Goal: Transaction & Acquisition: Purchase product/service

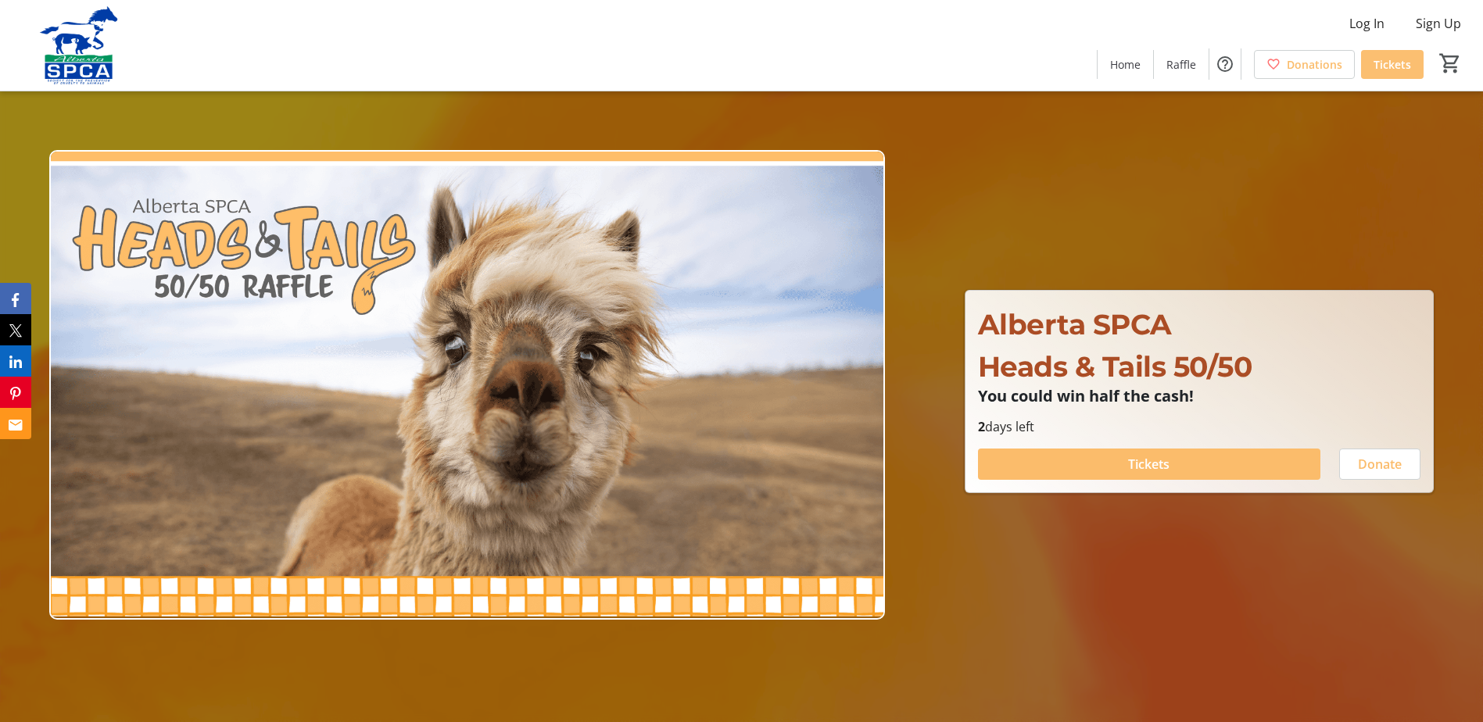
click at [1381, 66] on span "Tickets" at bounding box center [1393, 64] width 38 height 16
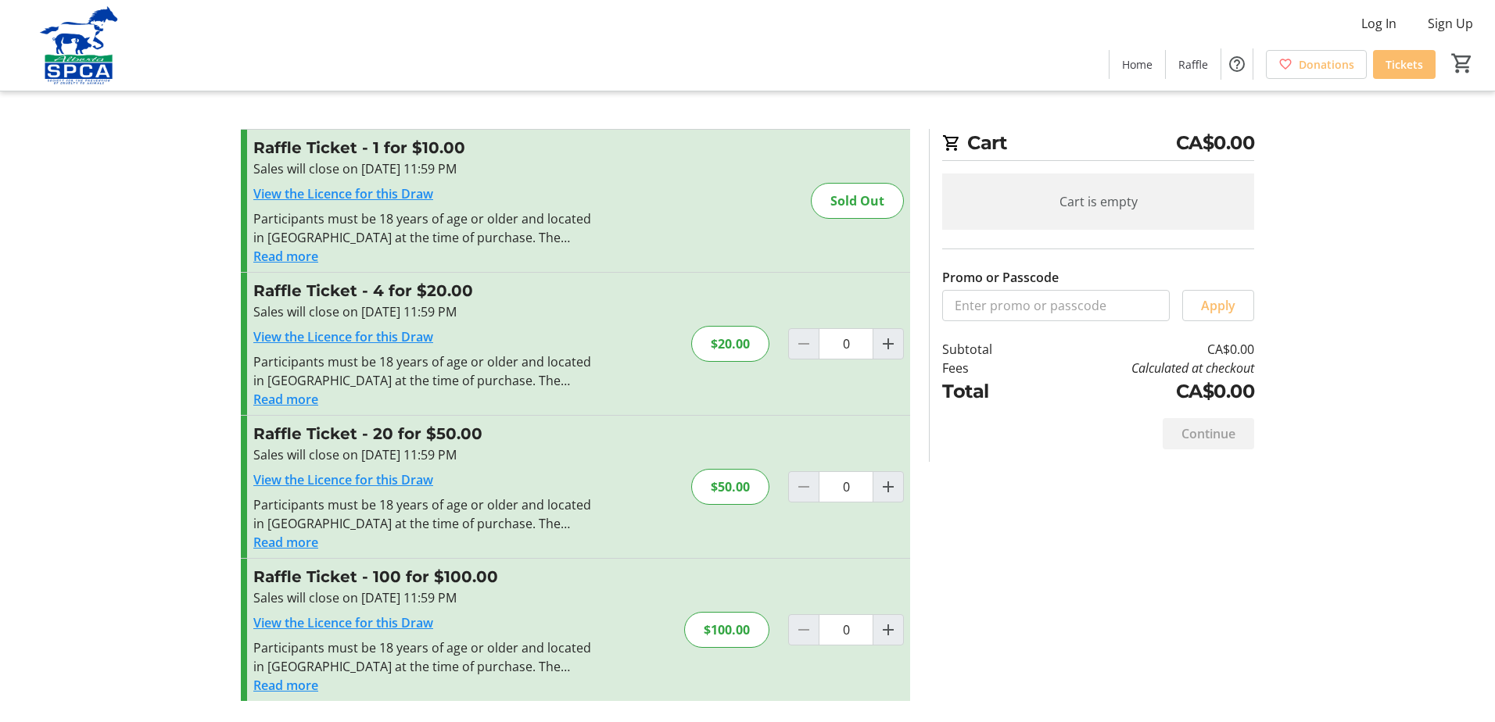
click at [95, 66] on img at bounding box center [78, 45] width 139 height 78
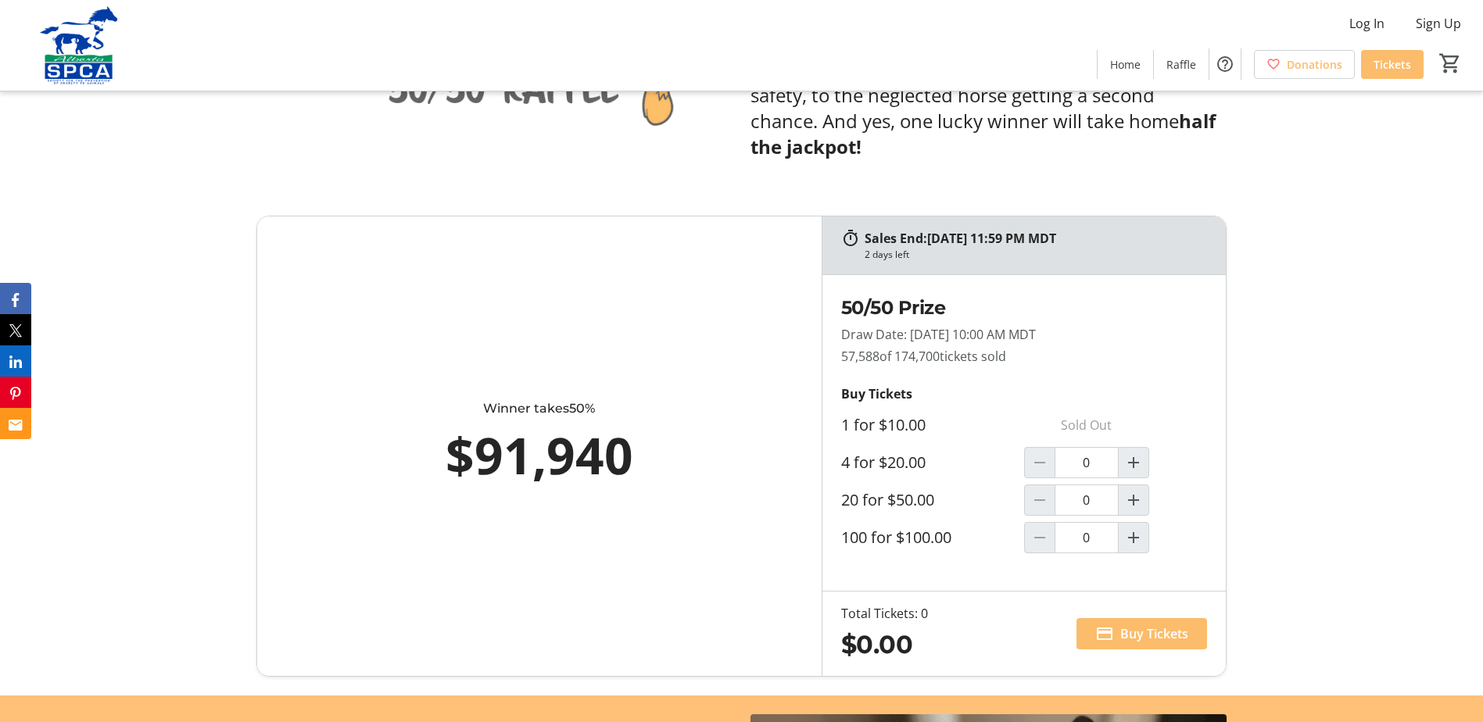
scroll to position [834, 0]
click at [1135, 467] on mat-icon "Increment by one" at bounding box center [1133, 462] width 19 height 19
type input "1"
click at [1123, 632] on span "Buy Tickets" at bounding box center [1154, 633] width 68 height 19
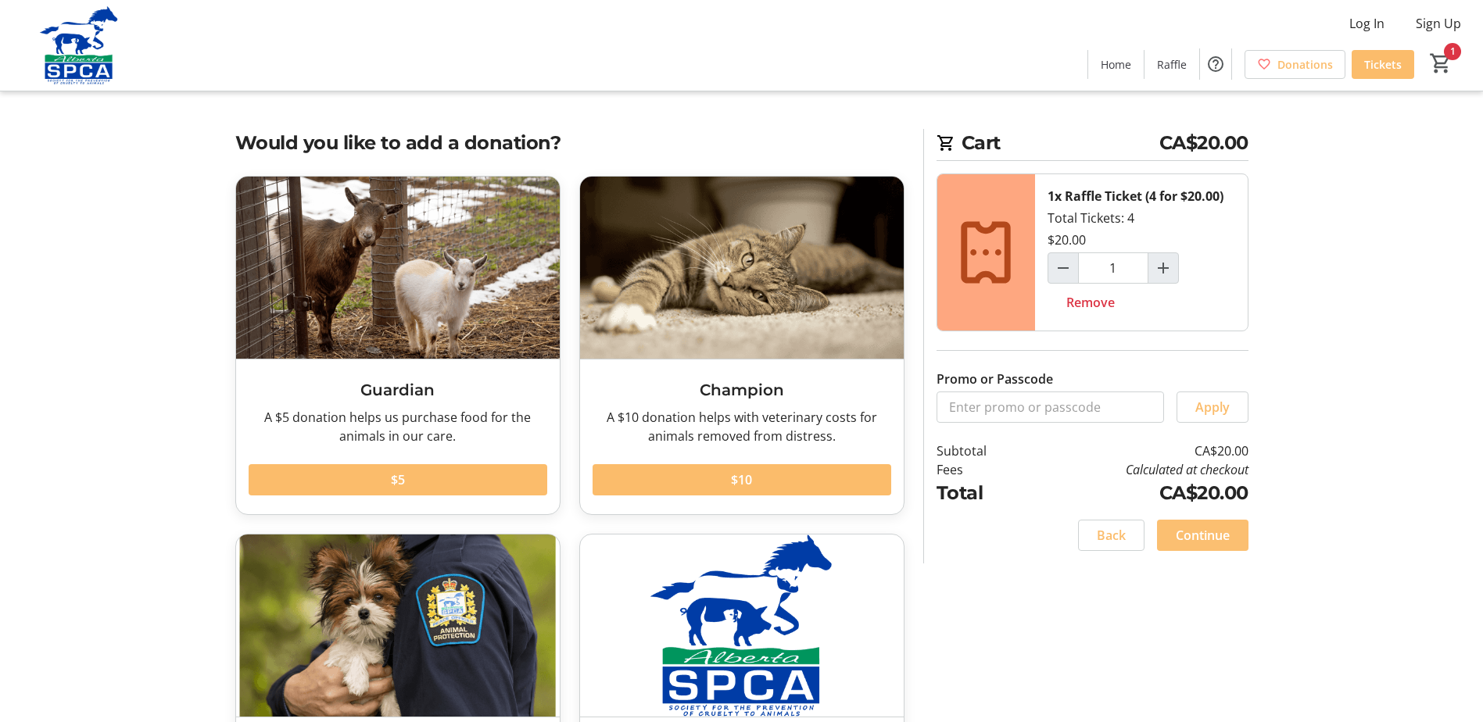
click at [1216, 541] on span "Continue" at bounding box center [1203, 535] width 54 height 19
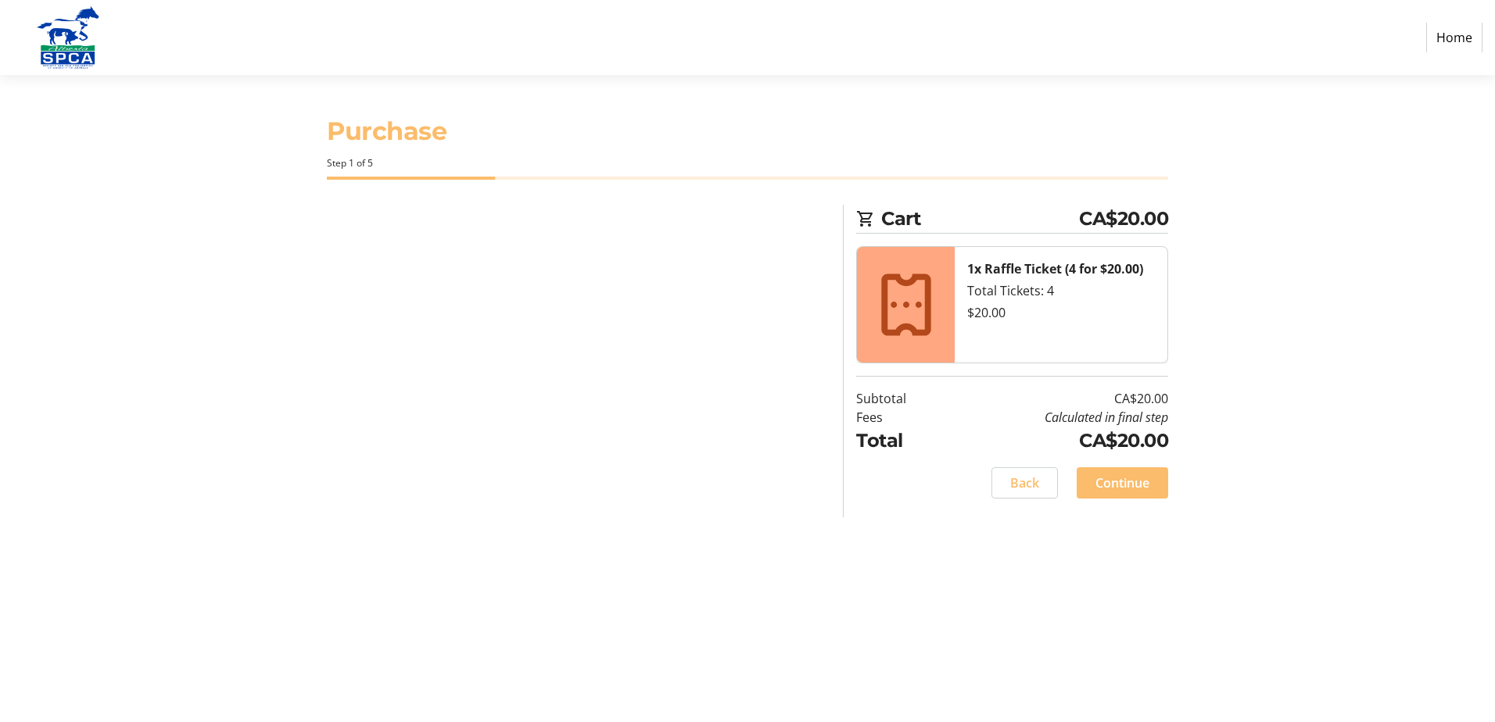
select select "CA"
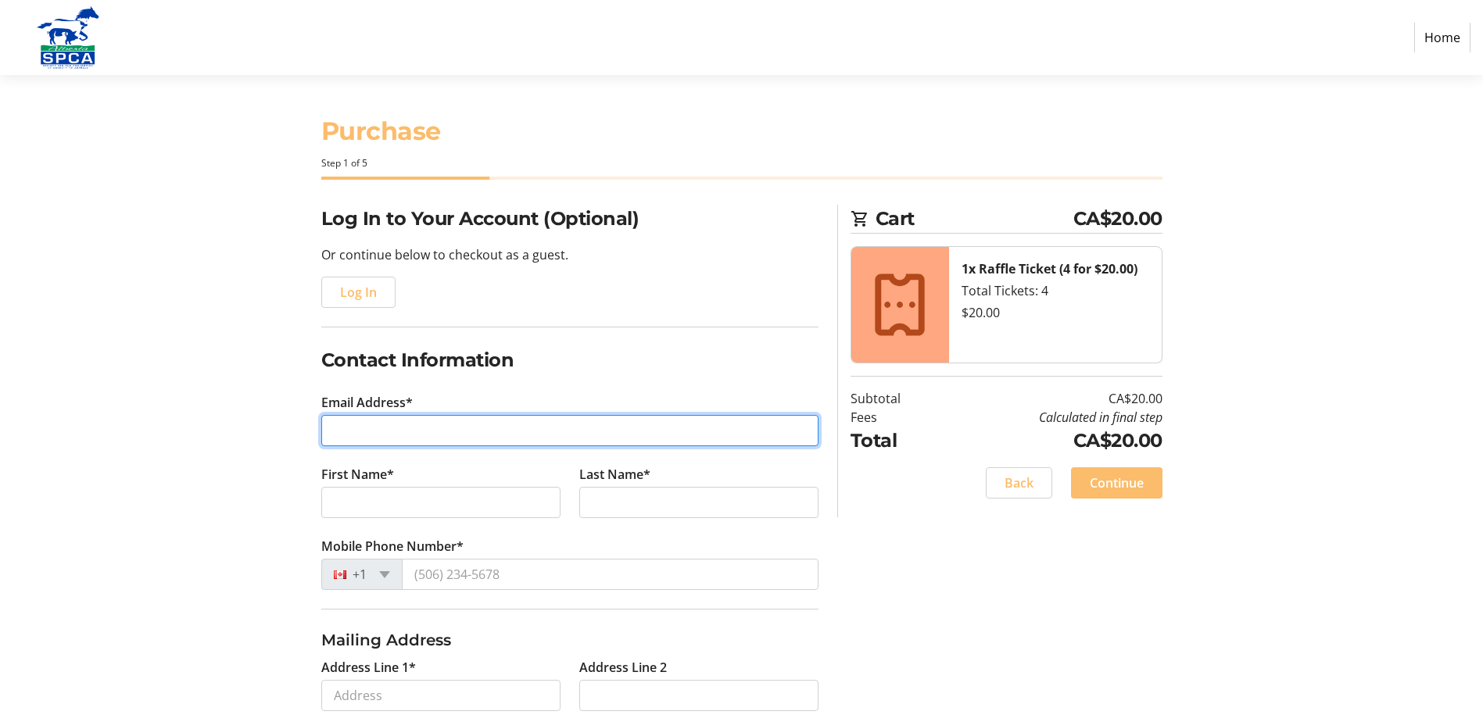
click at [433, 431] on input "Email Address*" at bounding box center [569, 430] width 497 height 31
type input "[EMAIL_ADDRESS][PERSON_NAME][DOMAIN_NAME]"
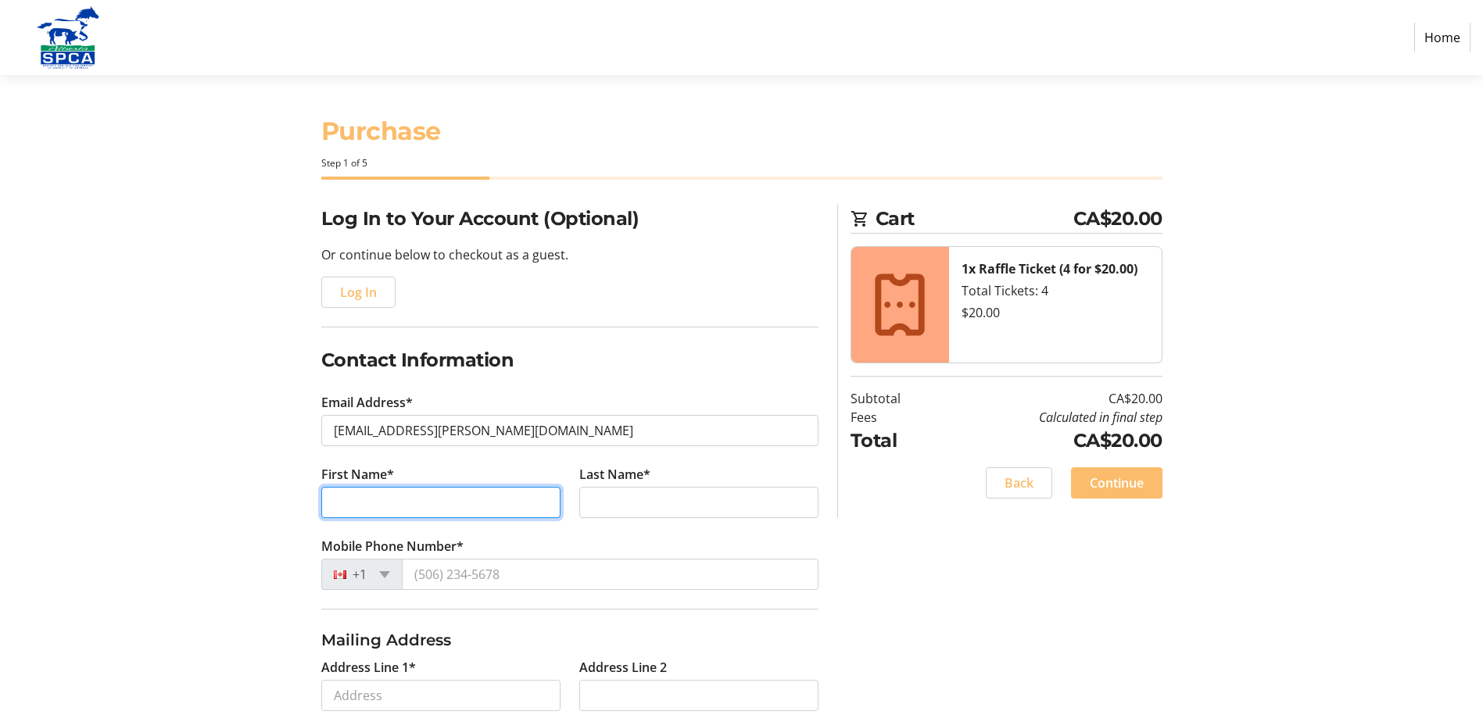
type input "[PERSON_NAME]"
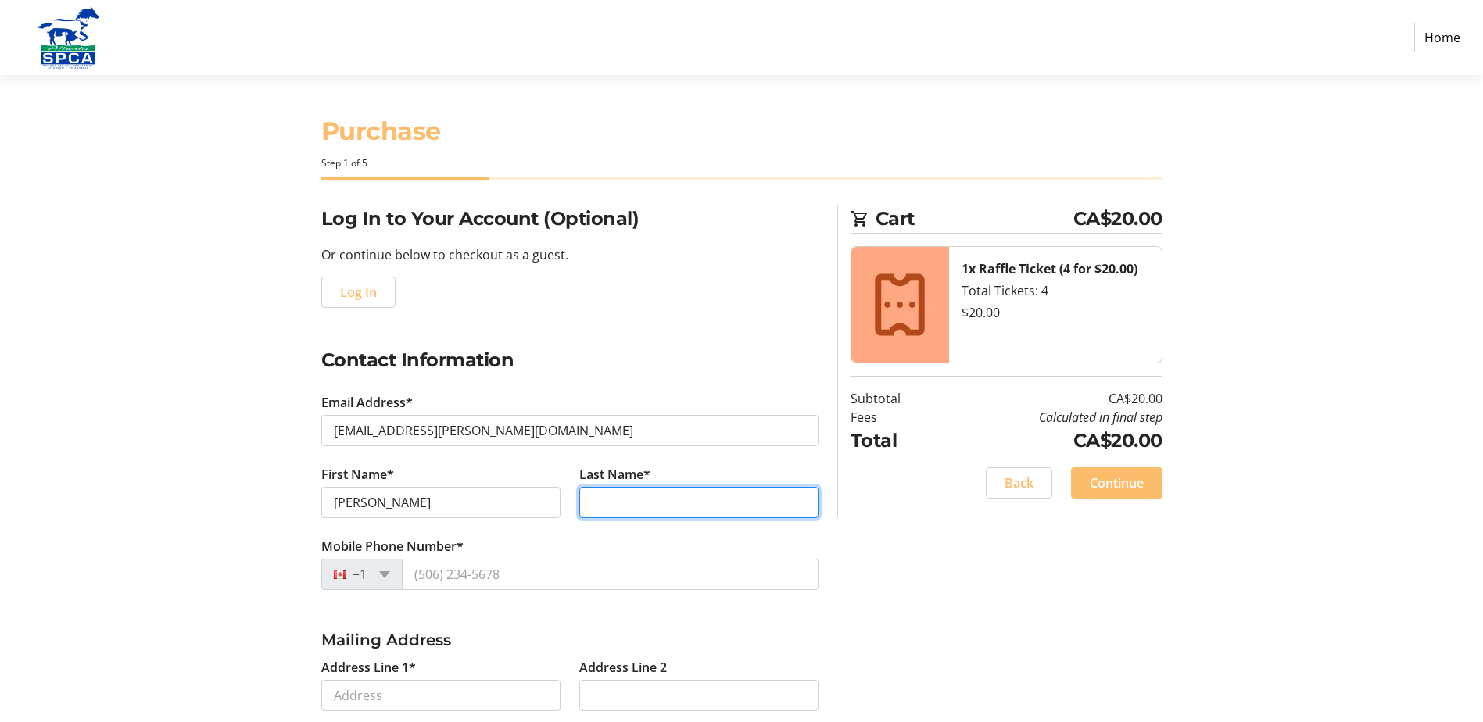
type input "[PERSON_NAME]"
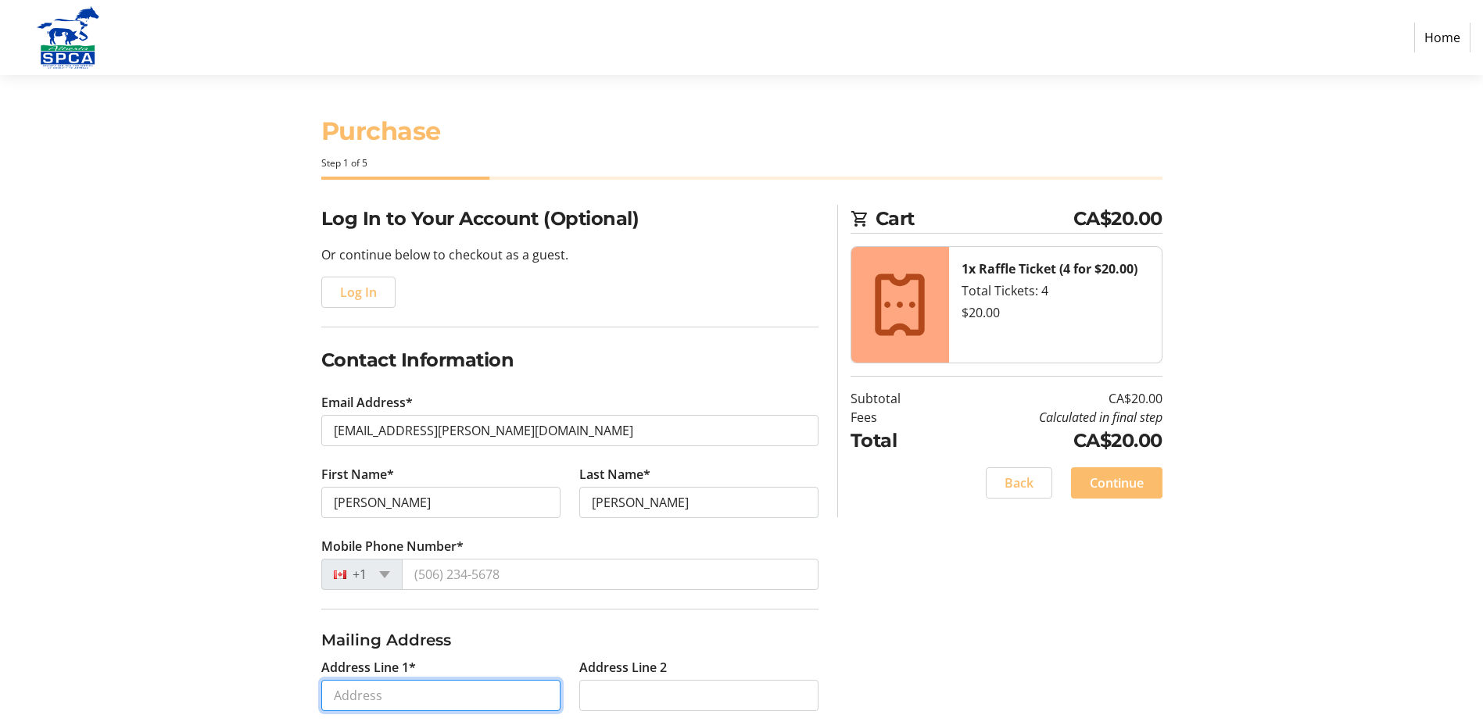
type input "[STREET_ADDRESS]"
type input "[GEOGRAPHIC_DATA]"
select select "AB"
type input "T6V 0K5"
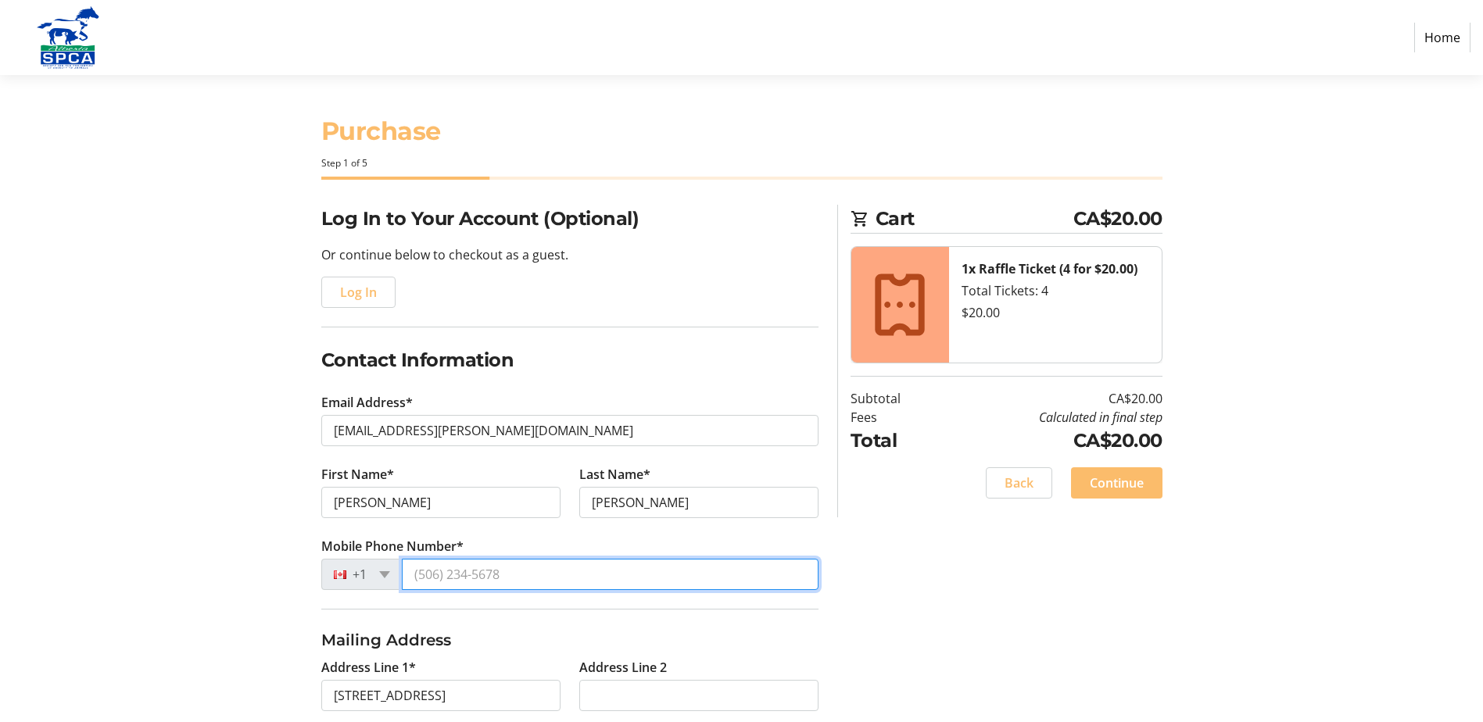
click at [499, 574] on input "Mobile Phone Number*" at bounding box center [610, 574] width 417 height 31
type input "[PHONE_NUMBER]"
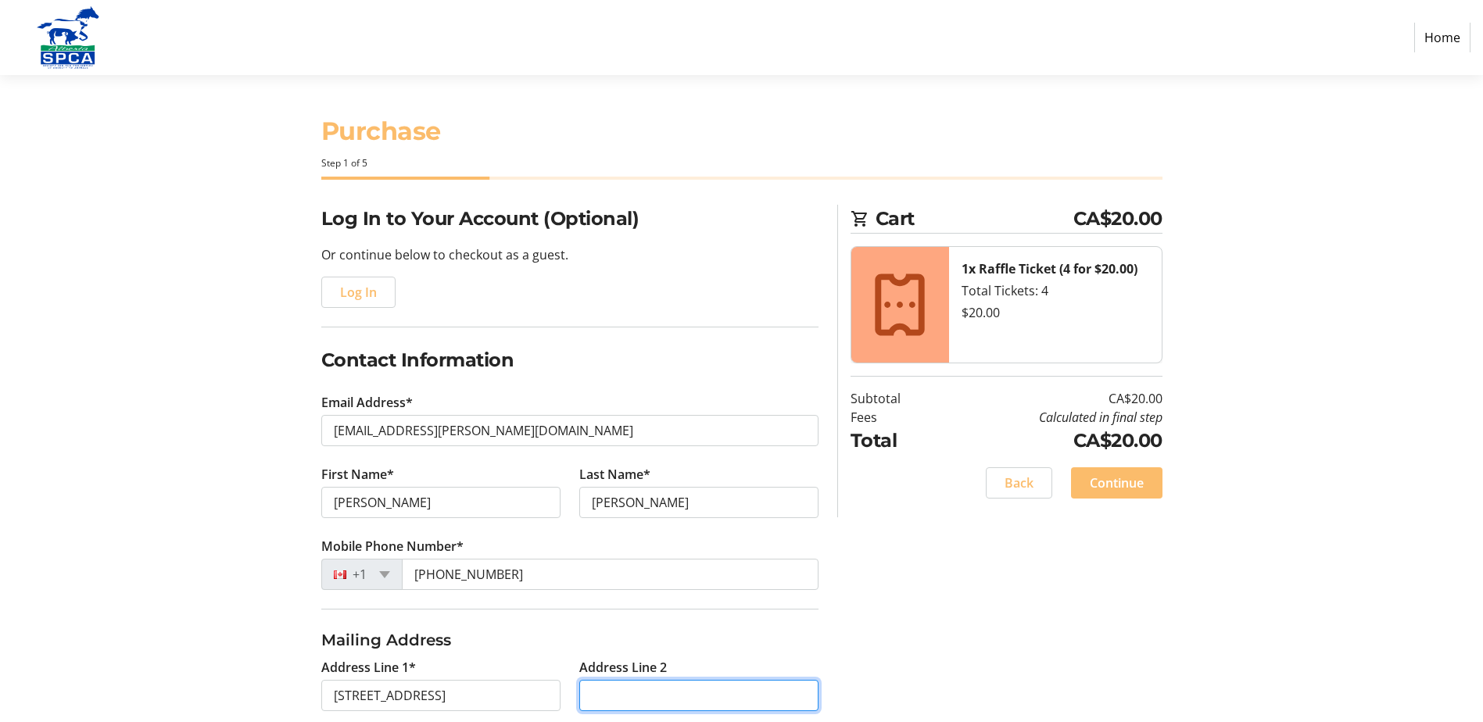
type input "[STREET_ADDRESS]"
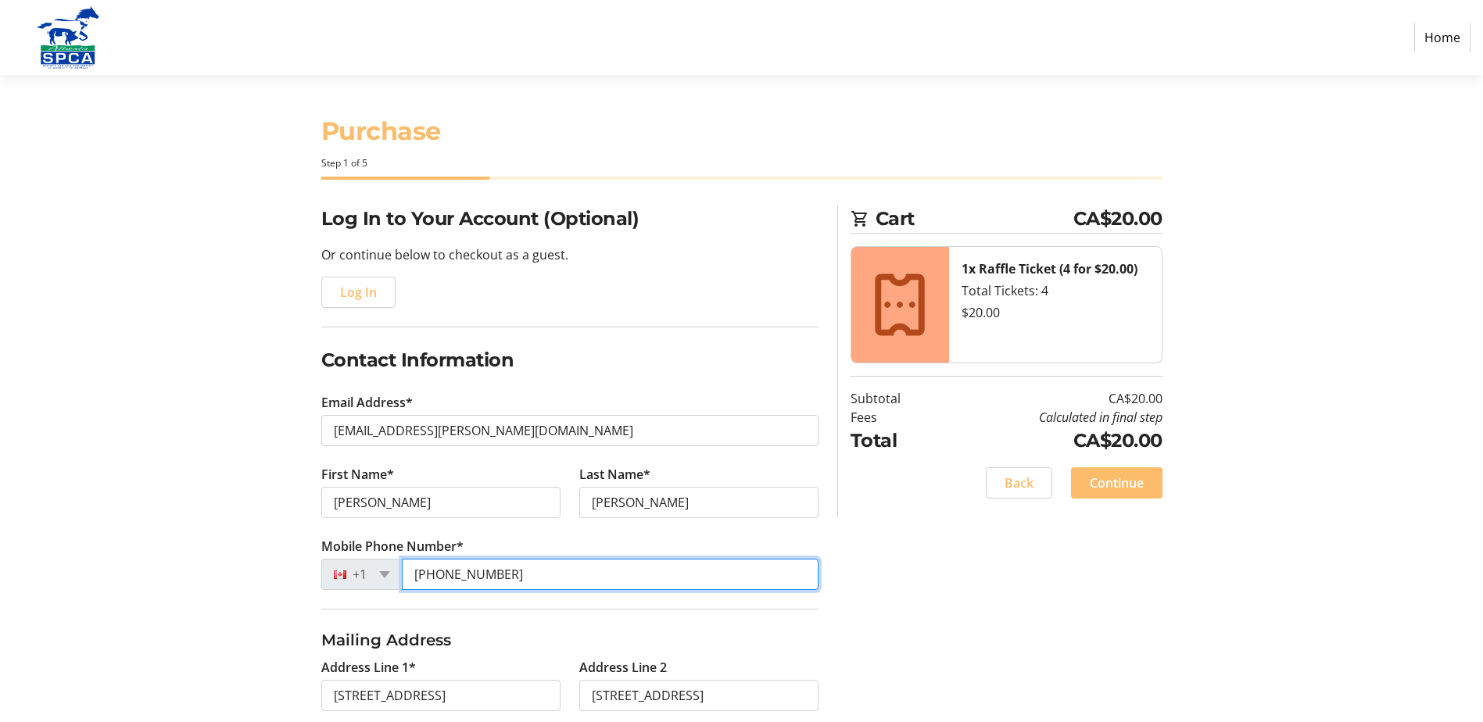
type input "[PHONE_NUMBER]"
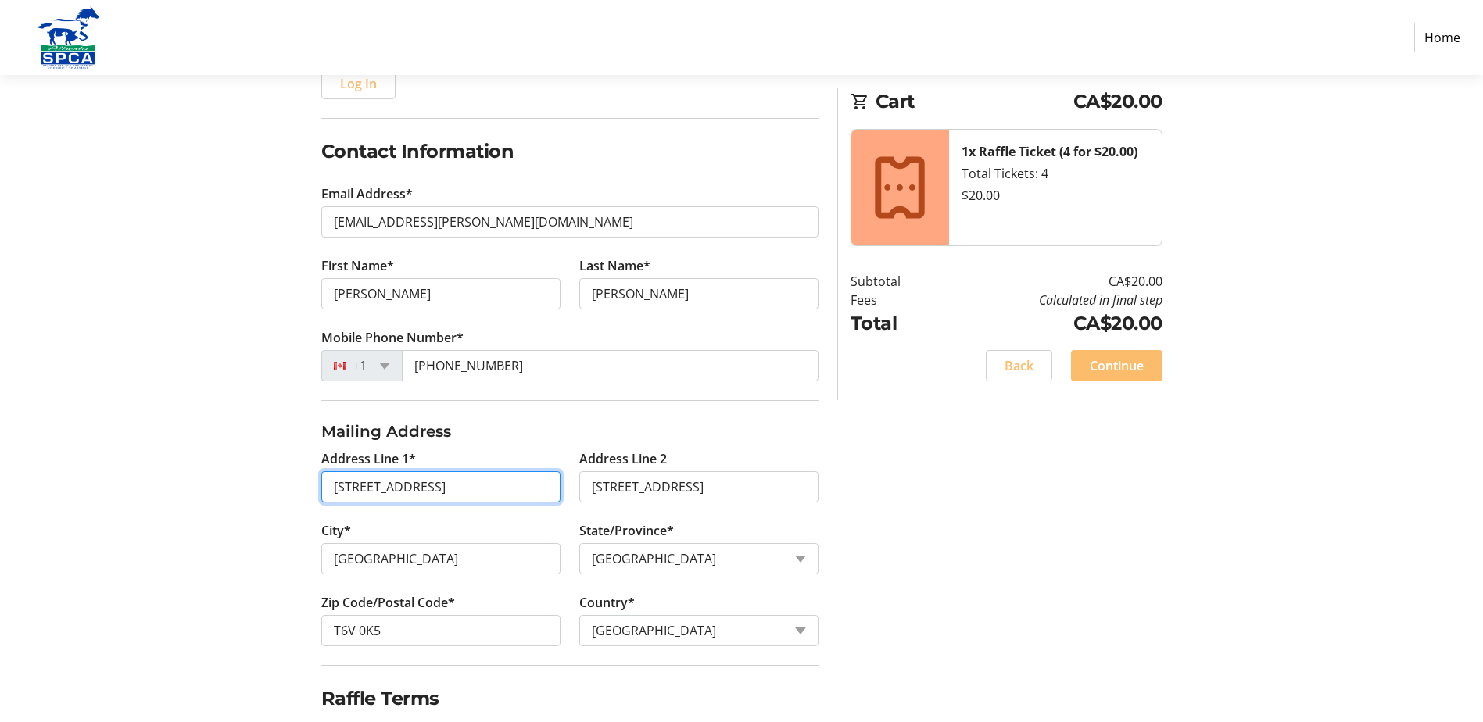
scroll to position [0, 45]
drag, startPoint x: 435, startPoint y: 486, endPoint x: 586, endPoint y: 487, distance: 151.7
click at [586, 487] on div "Address Line 1* 16155 139 St NW Edmonton Alberta T6V 0K5 Address Line 2 13154 -…" at bounding box center [570, 558] width 516 height 216
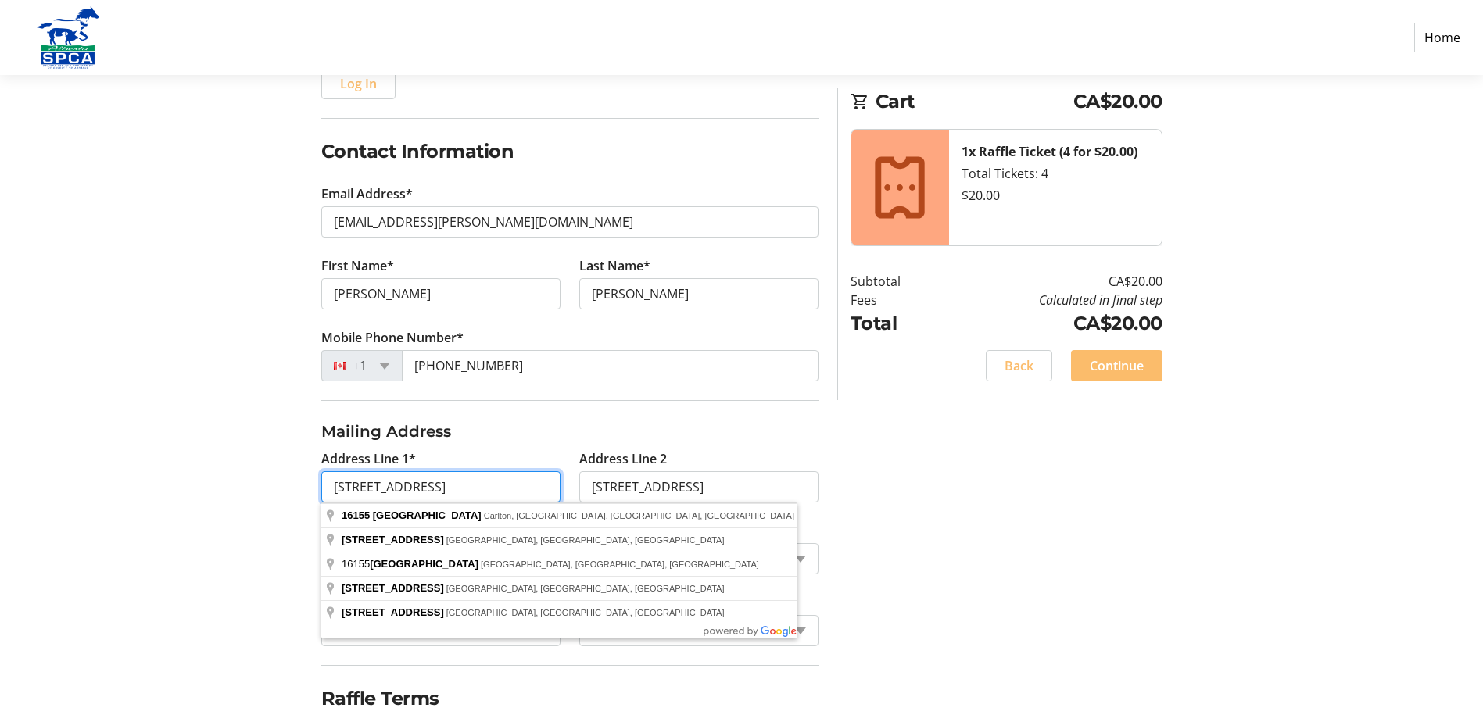
type input "[STREET_ADDRESS]"
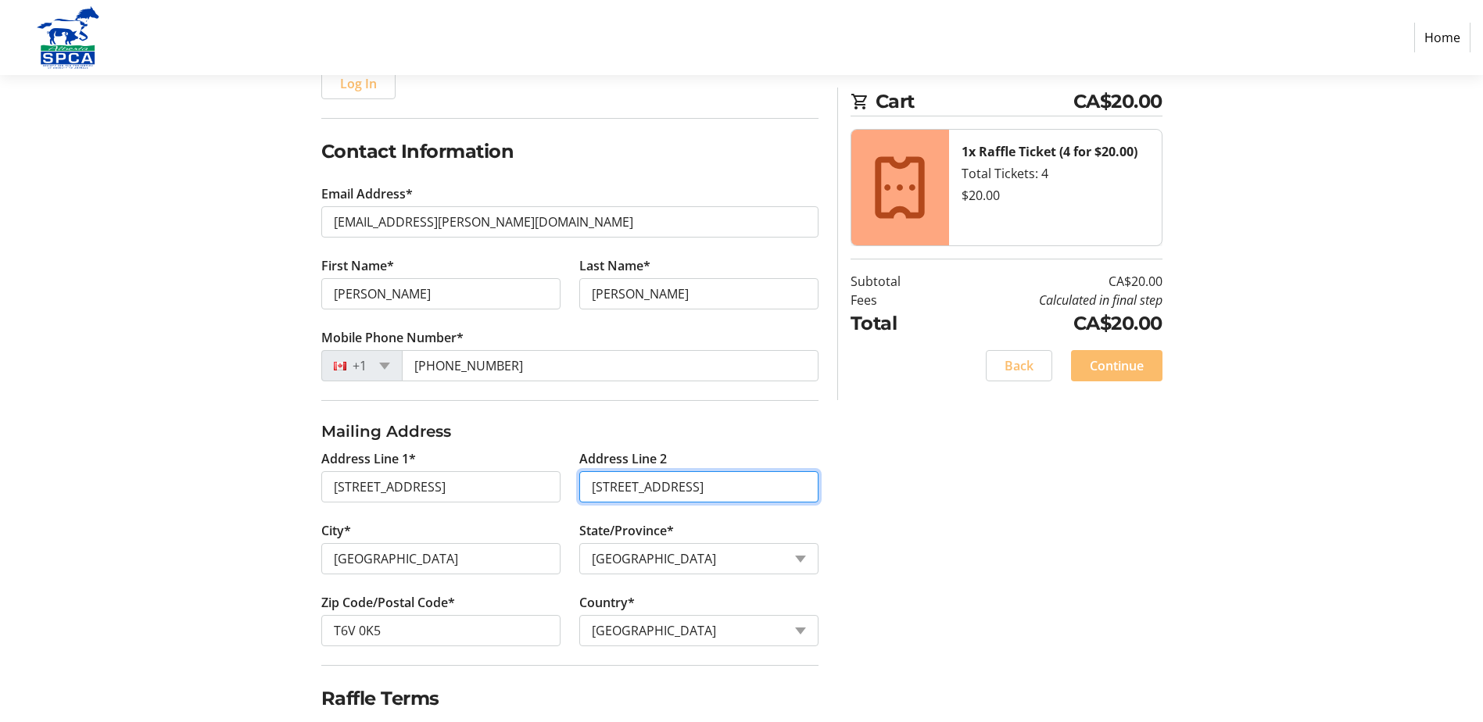
drag, startPoint x: 756, startPoint y: 487, endPoint x: 574, endPoint y: 489, distance: 182.2
click at [574, 489] on tr-form-field "Address Line 2 13154 -137th Avenue NW" at bounding box center [699, 486] width 258 height 72
click at [992, 561] on div "Log In to Your Account (Optional) Or continue below to checkout as a guest. Log…" at bounding box center [742, 389] width 1032 height 786
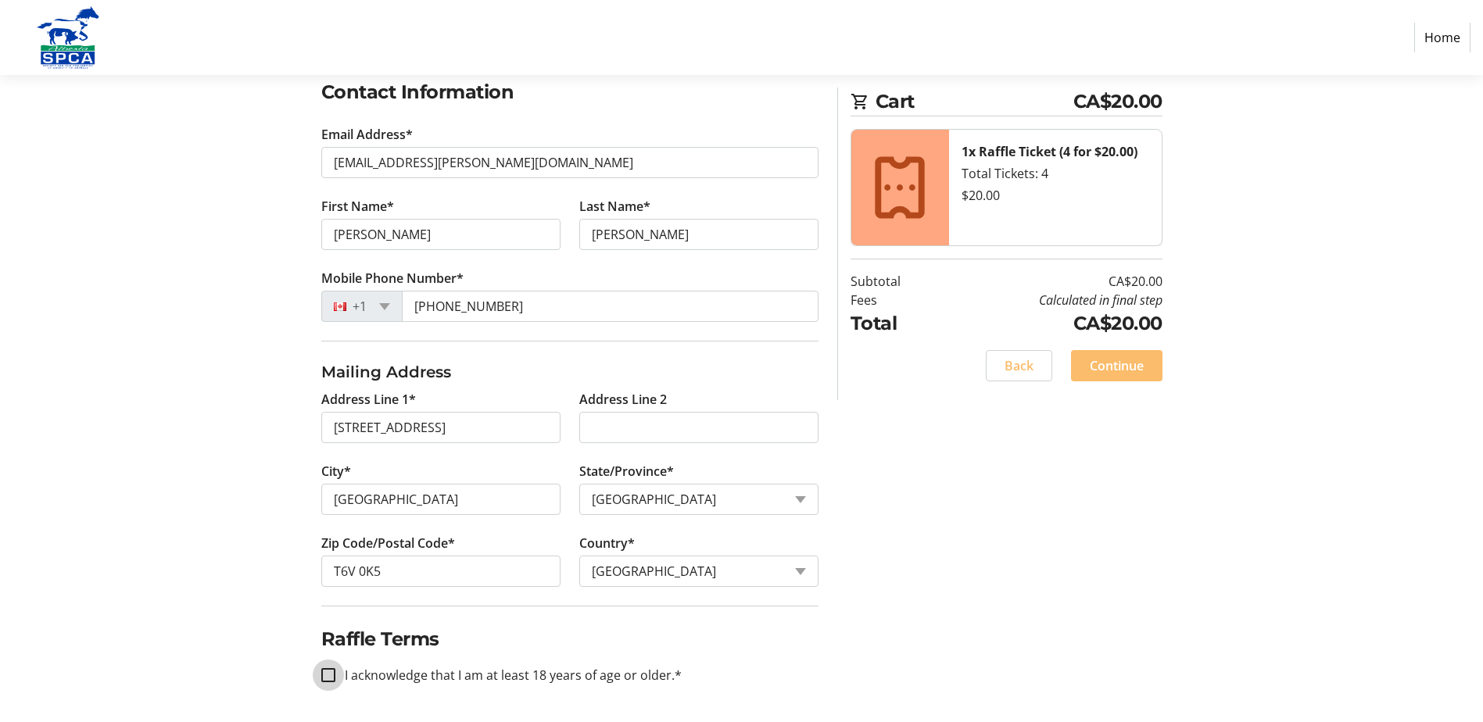
click at [331, 676] on input "I acknowledge that I am at least 18 years of age or older.*" at bounding box center [328, 675] width 14 height 14
checkbox input "true"
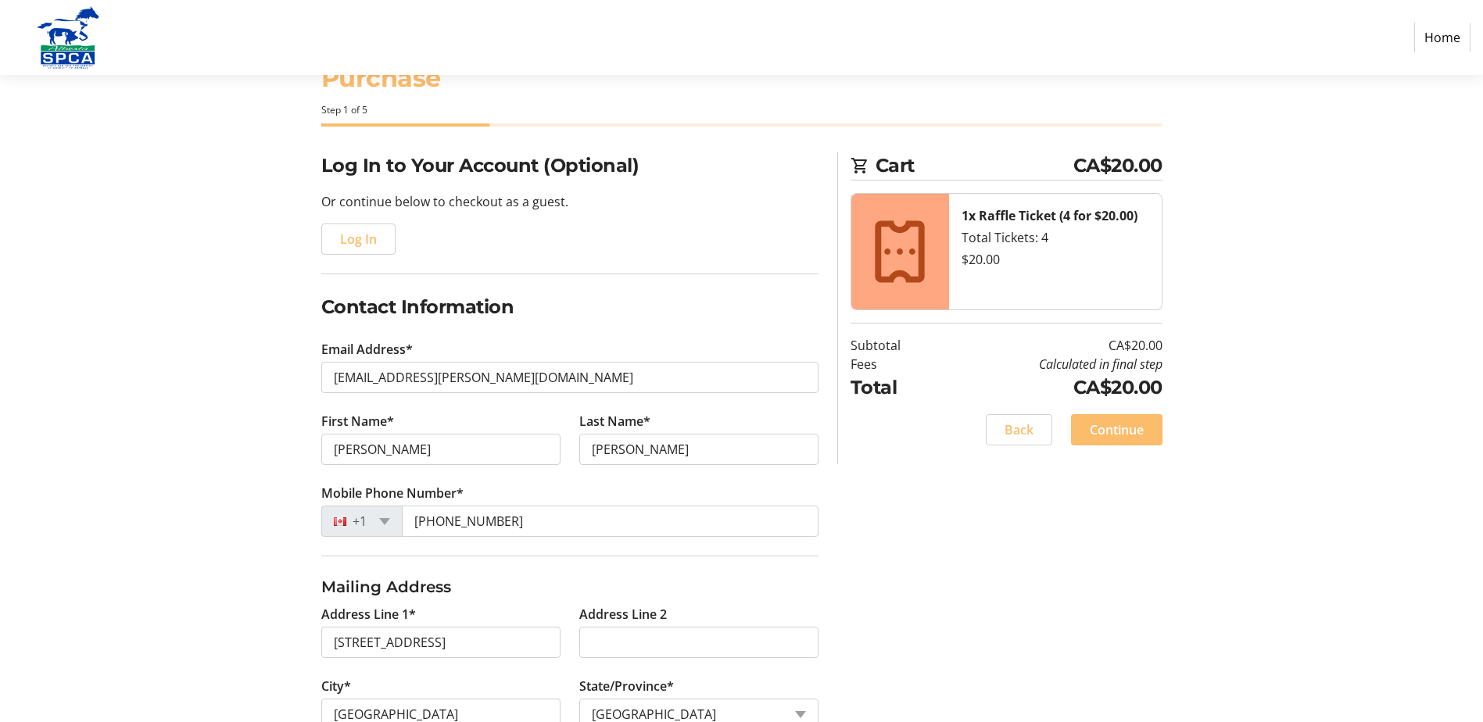
scroll to position [34, 0]
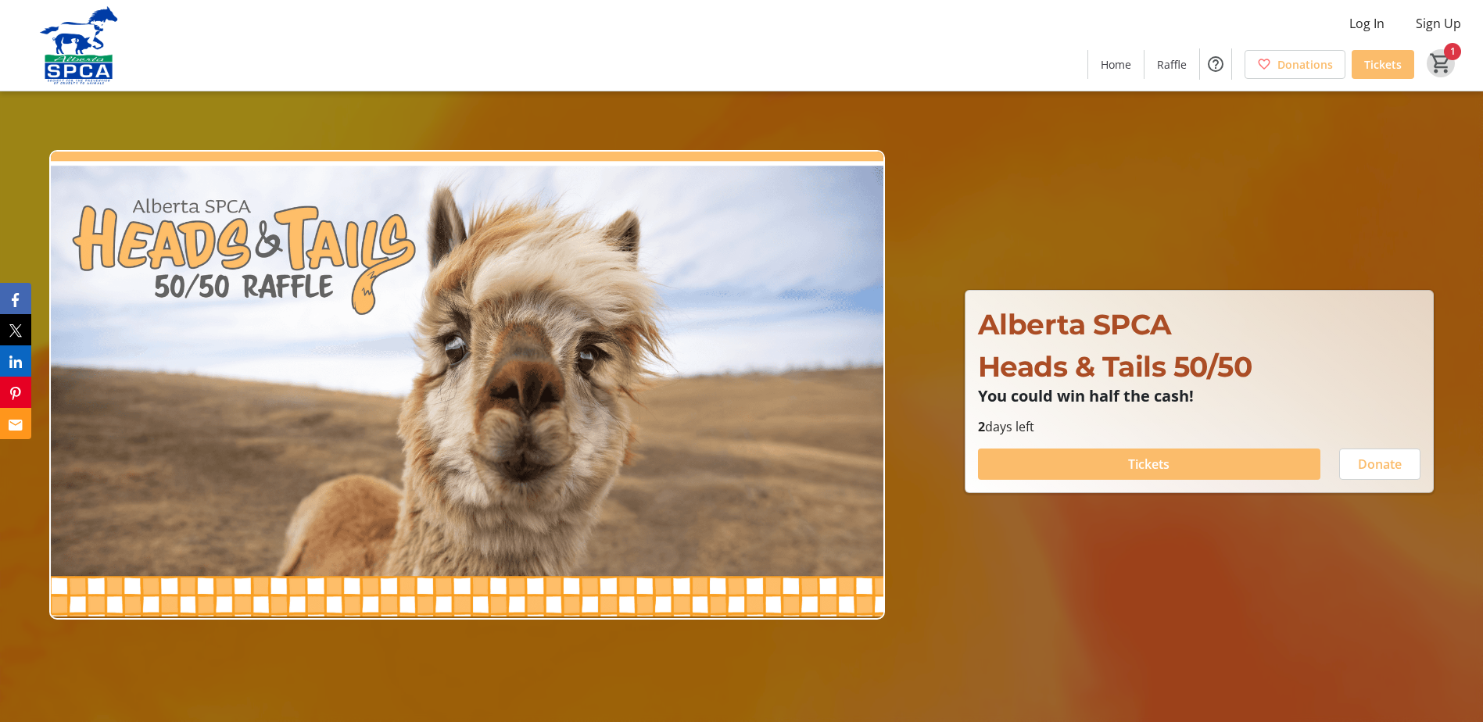
click at [1435, 70] on mat-icon "1" at bounding box center [1440, 63] width 23 height 23
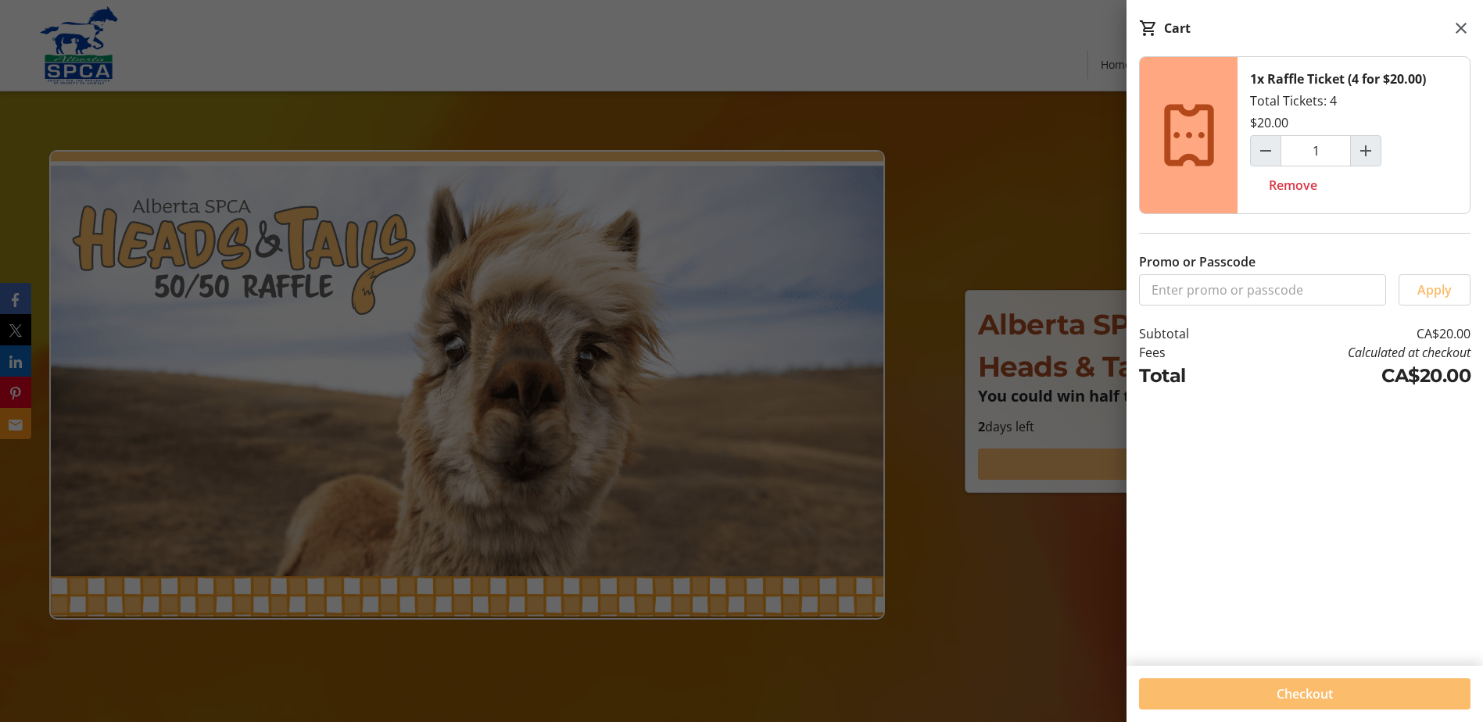
click at [1302, 698] on span "Checkout" at bounding box center [1305, 694] width 56 height 19
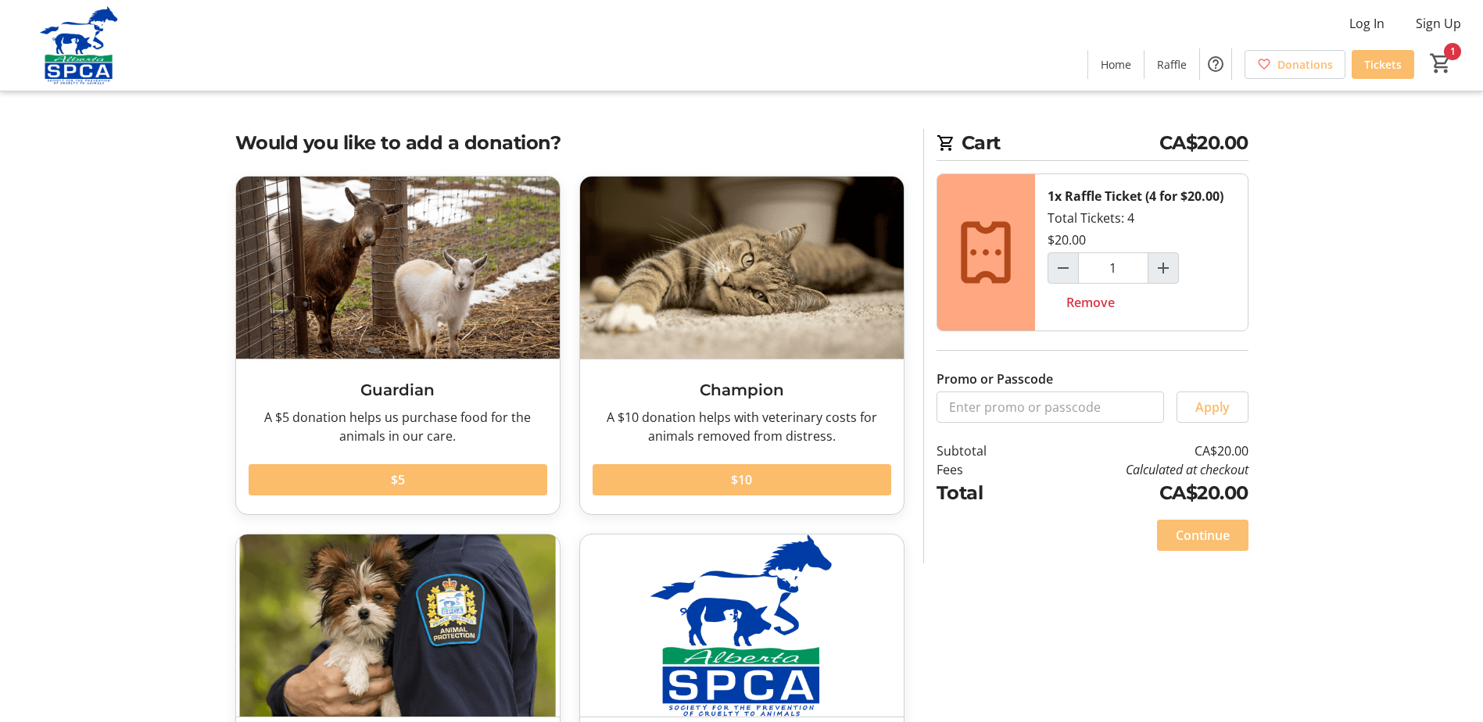
click at [1201, 533] on span "Continue" at bounding box center [1203, 535] width 54 height 19
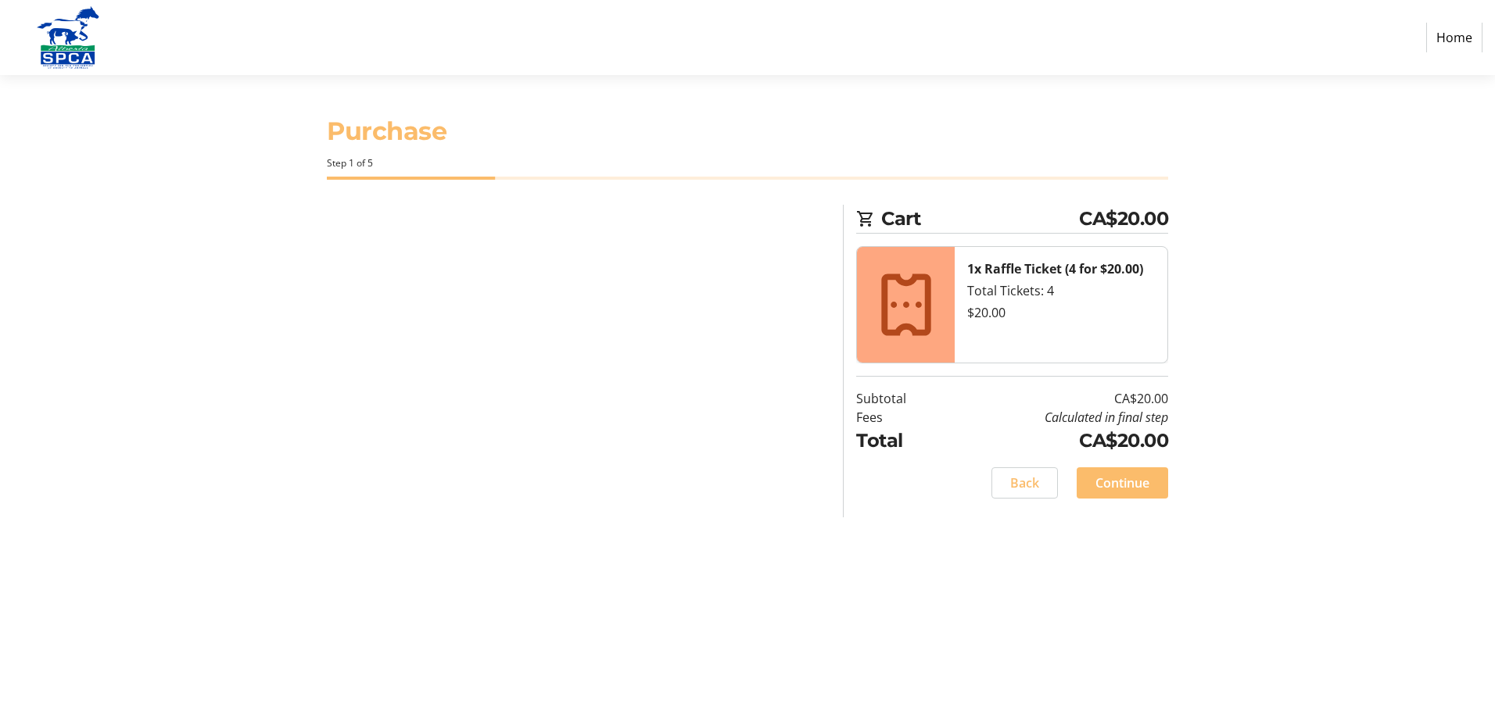
select select "CA"
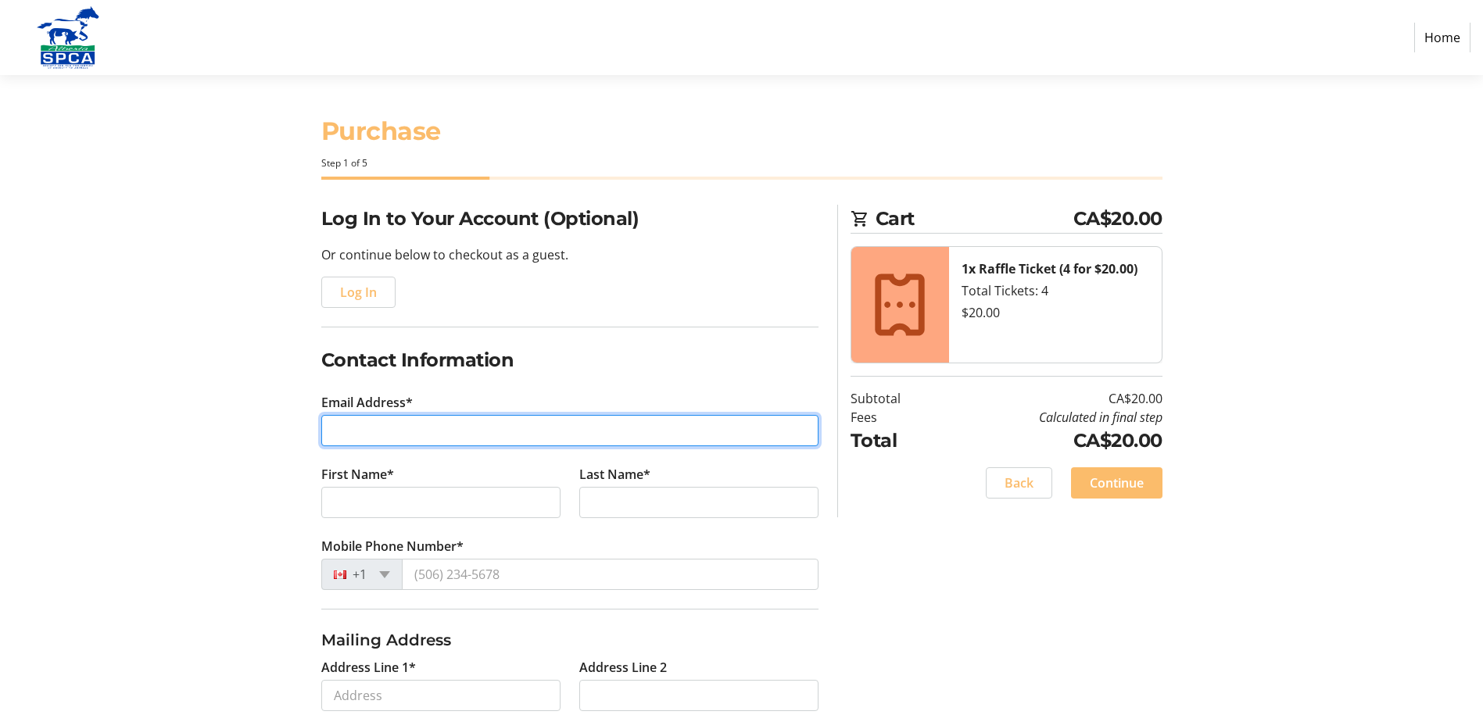
click at [385, 432] on input "Email Address*" at bounding box center [569, 430] width 497 height 31
type input "[EMAIL_ADDRESS][PERSON_NAME][DOMAIN_NAME]"
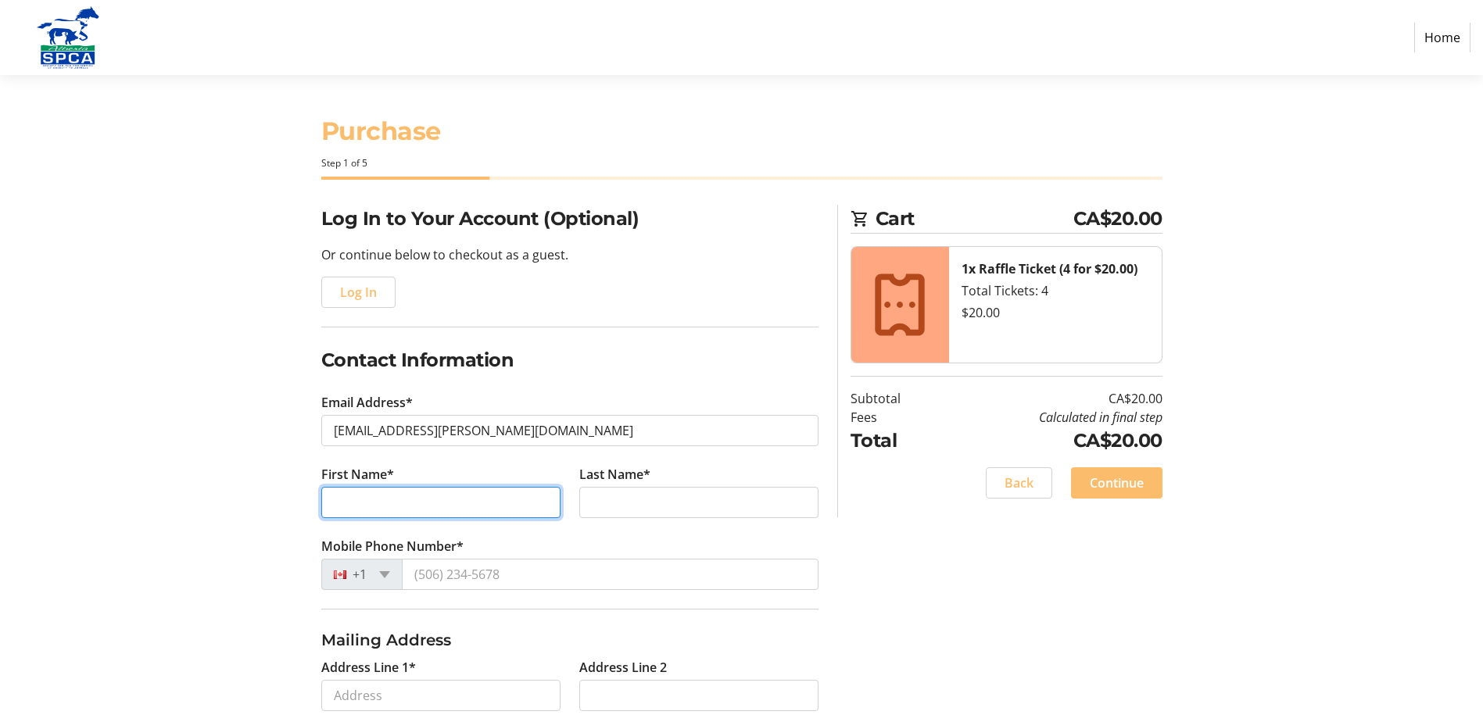
type input "[PERSON_NAME]"
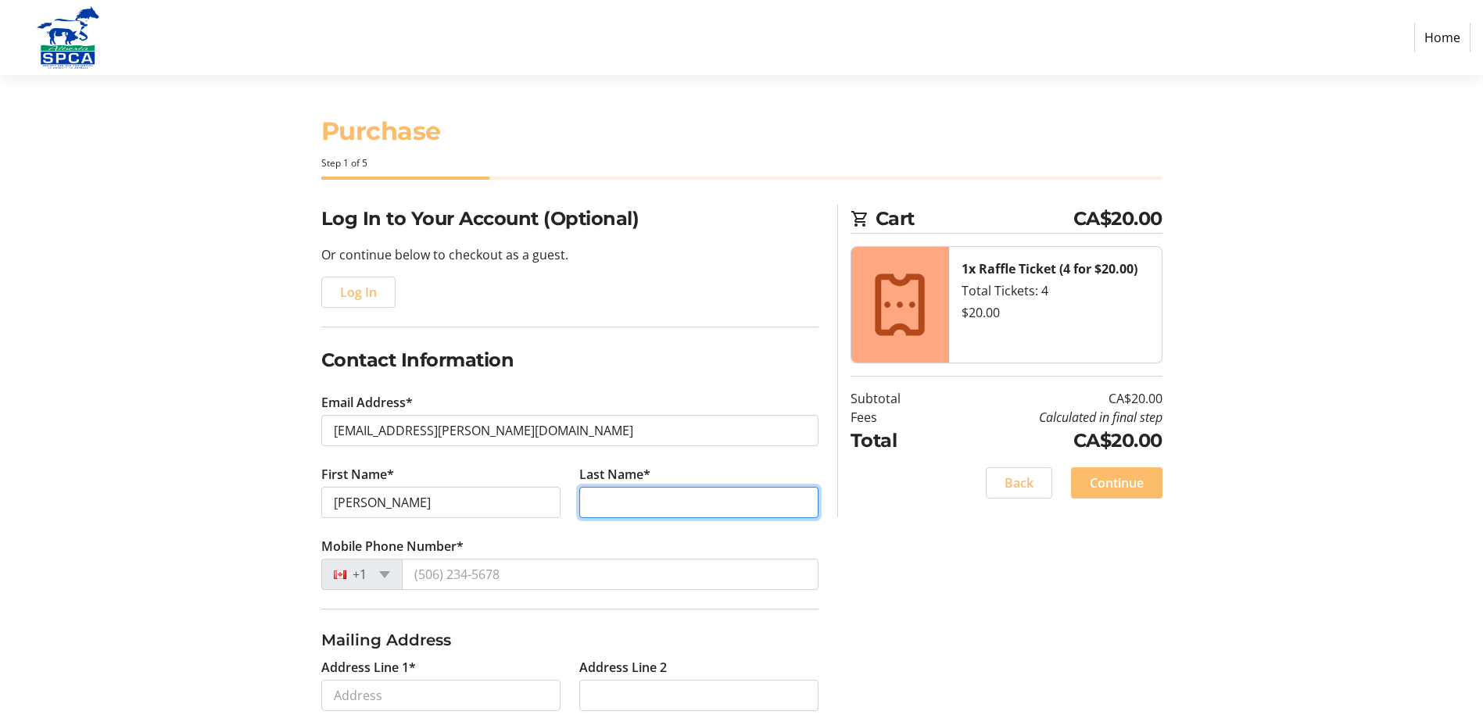
type input "[PERSON_NAME]"
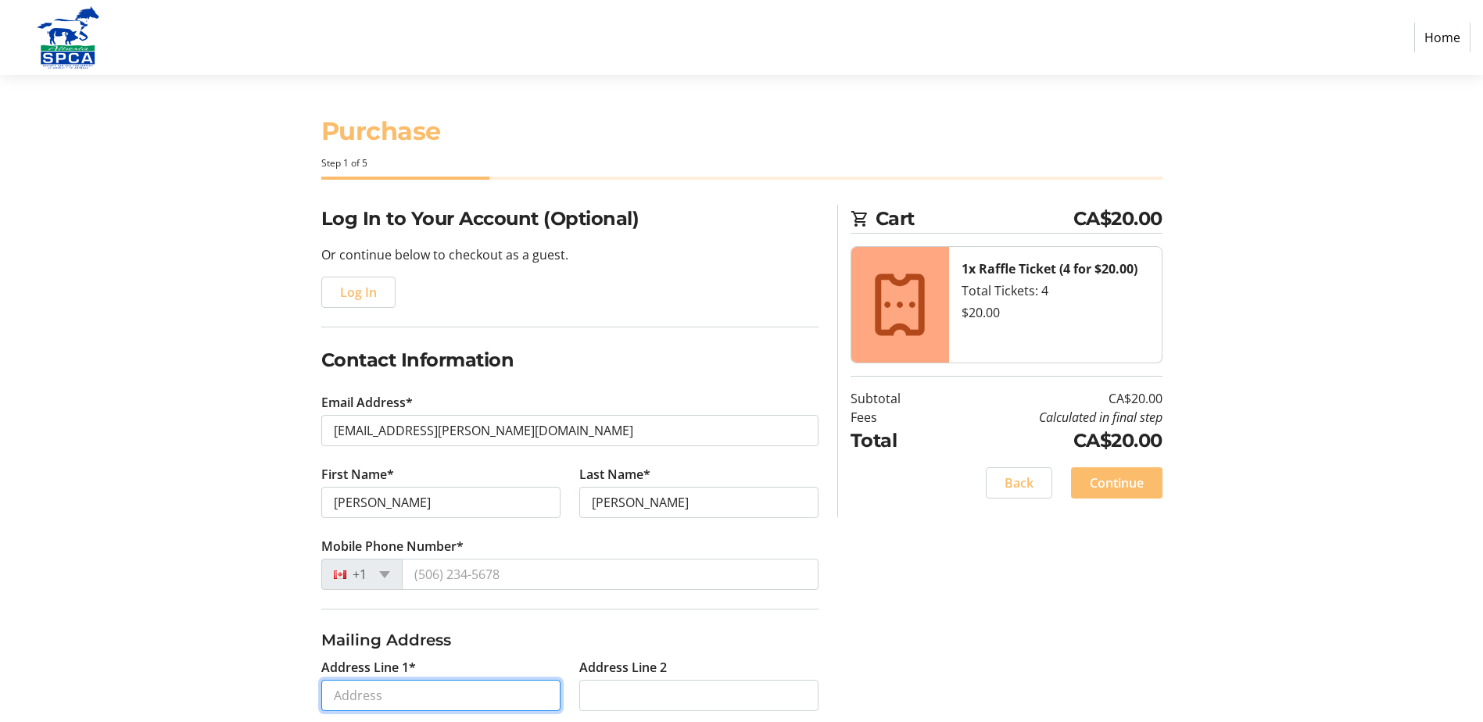
type input "[STREET_ADDRESS]"
type input "[GEOGRAPHIC_DATA]"
select select "AB"
type input "T6V 0K5"
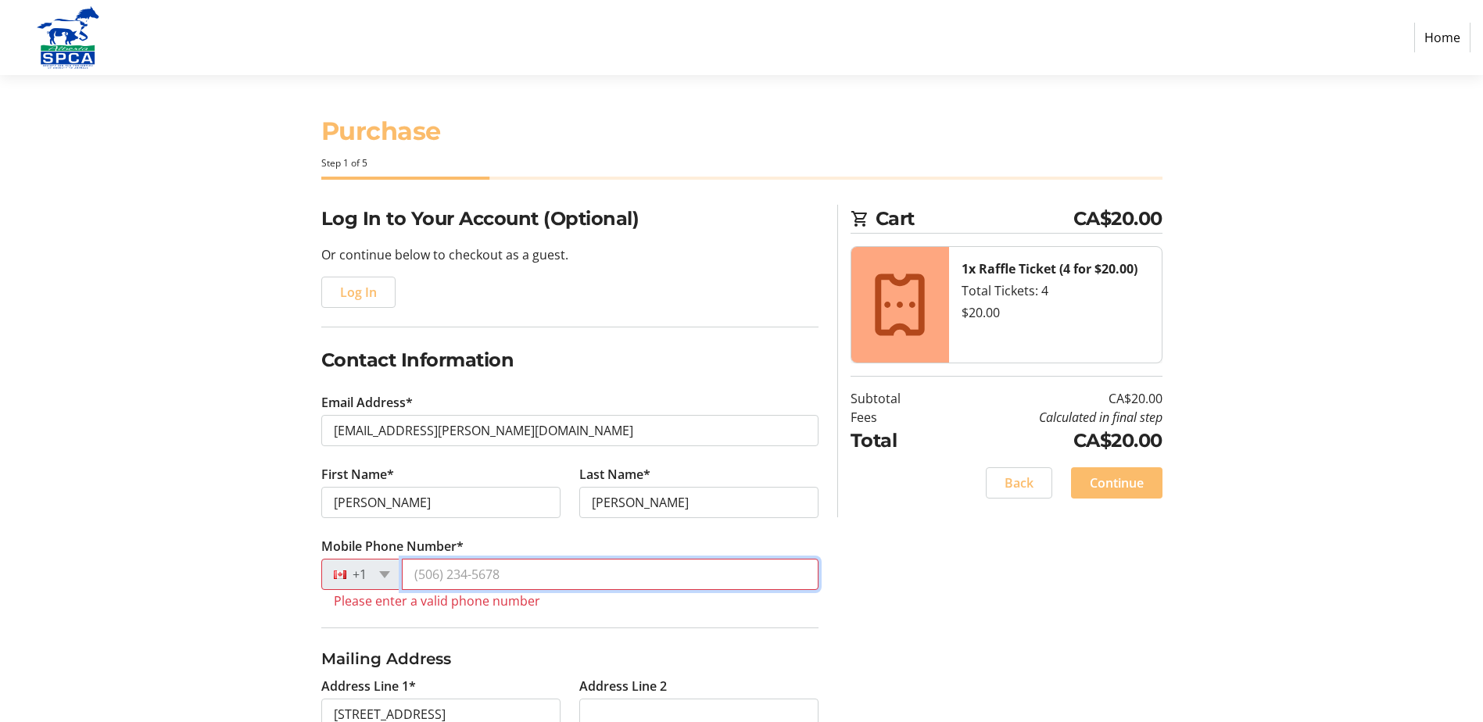
click at [433, 575] on input "Mobile Phone Number*" at bounding box center [610, 574] width 417 height 31
type input "[PHONE_NUMBER]"
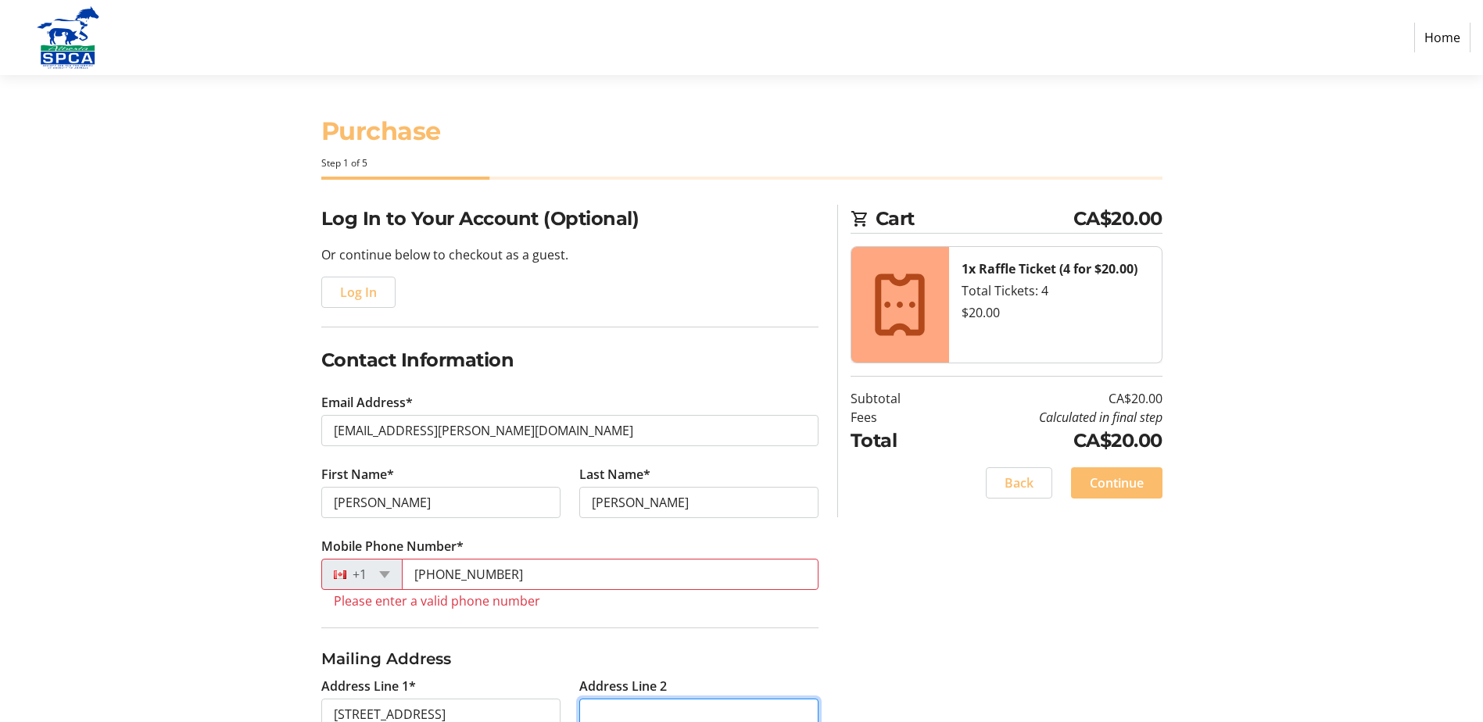
type input "[STREET_ADDRESS]"
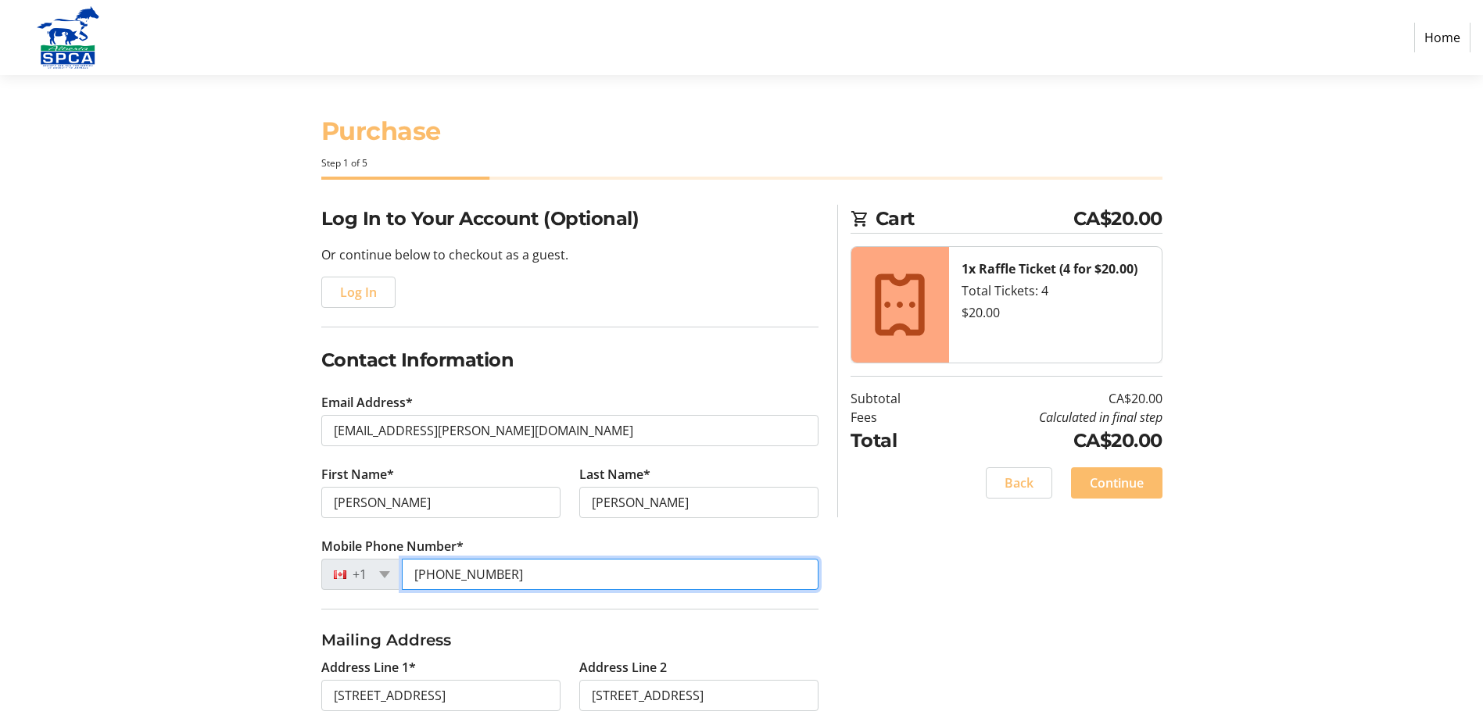
type input "[PHONE_NUMBER]"
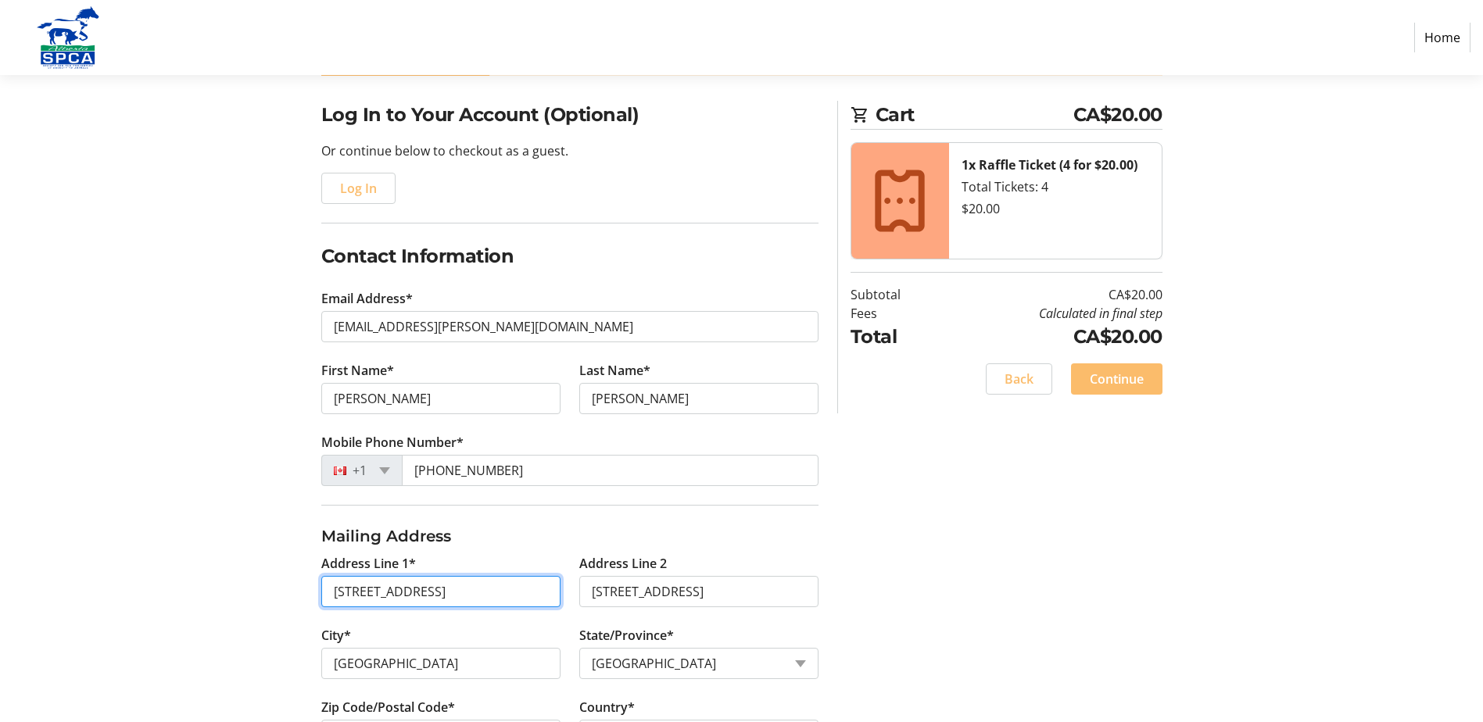
scroll to position [0, 45]
drag, startPoint x: 438, startPoint y: 591, endPoint x: 559, endPoint y: 597, distance: 121.3
click at [559, 597] on input "[STREET_ADDRESS]" at bounding box center [440, 591] width 239 height 31
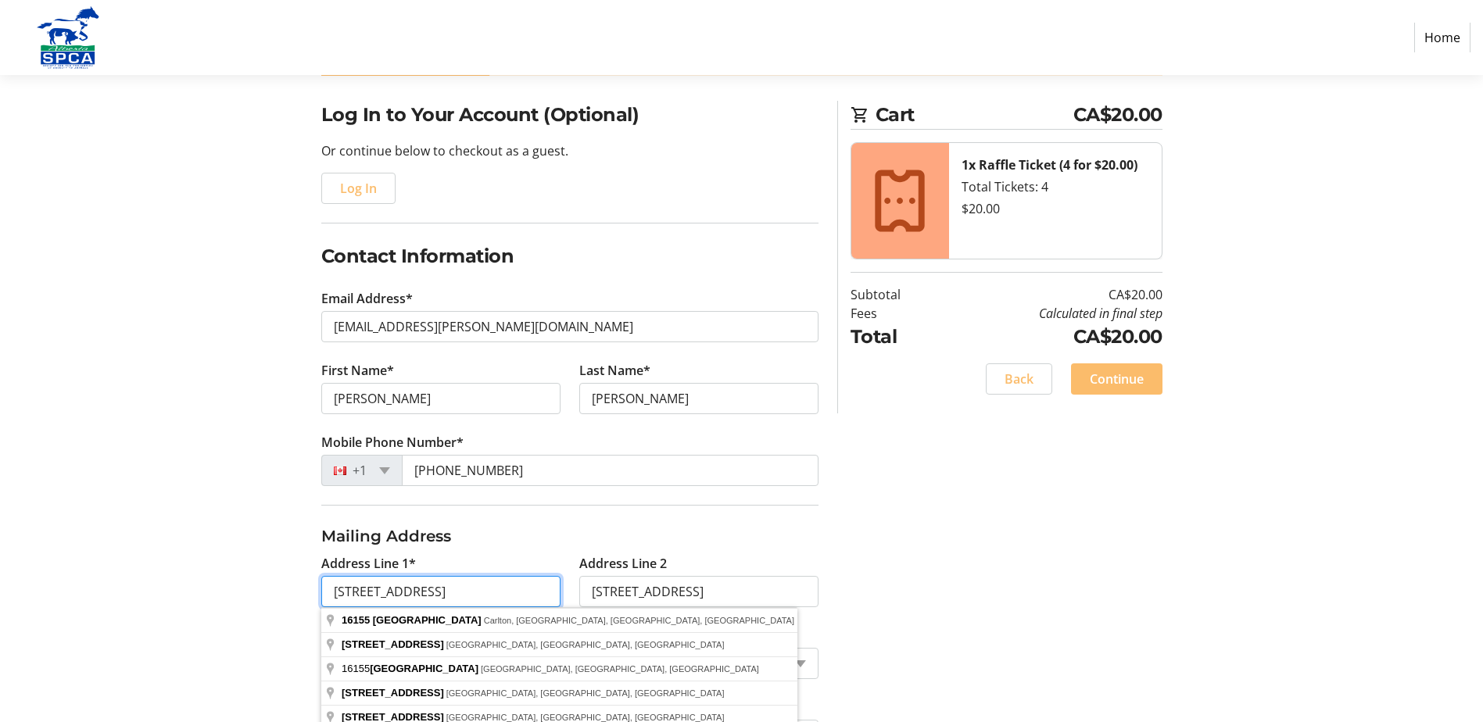
type input "[STREET_ADDRESS]"
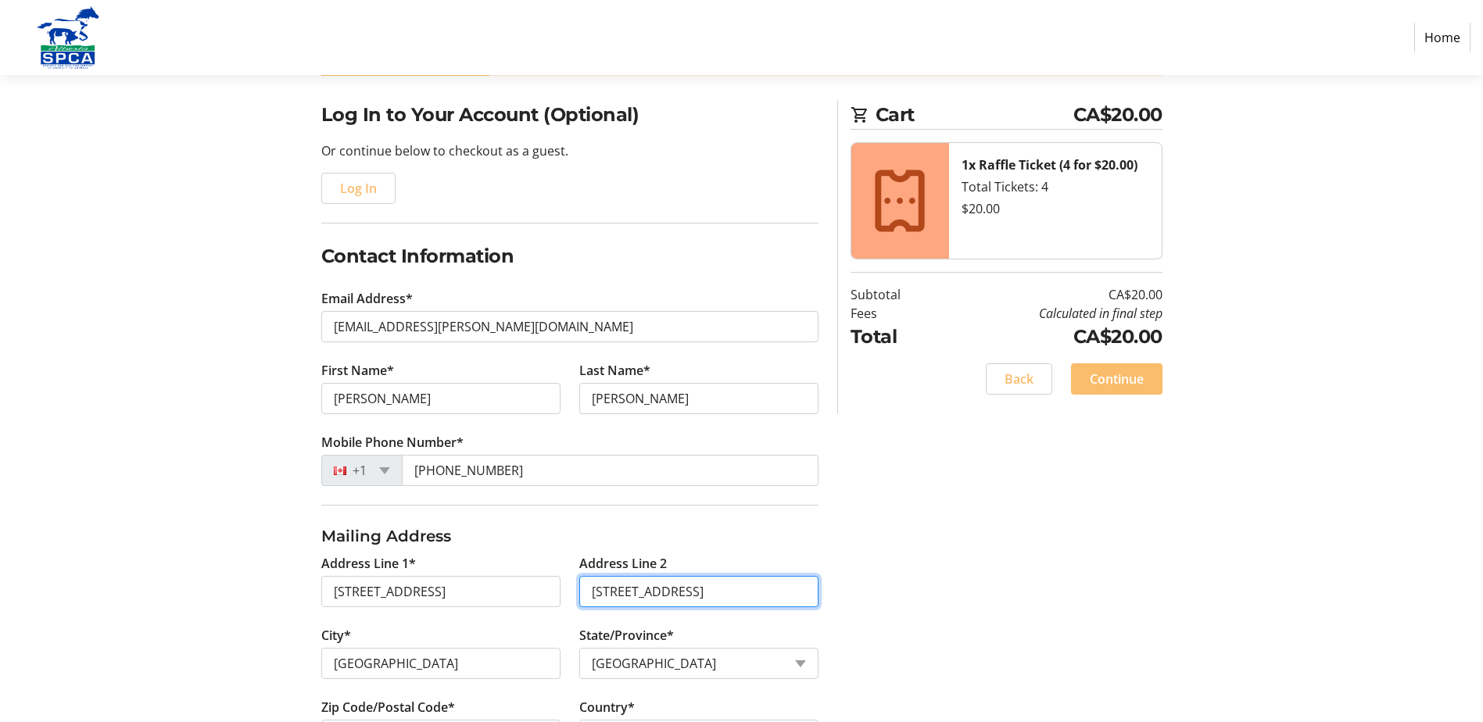
drag, startPoint x: 767, startPoint y: 596, endPoint x: 558, endPoint y: 597, distance: 208.7
click at [558, 597] on div "Address Line 1* [GEOGRAPHIC_DATA] Line 2 [STREET_ADDRESS][GEOGRAPHIC_DATA]* [GE…" at bounding box center [570, 662] width 516 height 216
click at [951, 618] on div "Log In to Your Account (Optional) Or continue below to checkout as a guest. Log…" at bounding box center [742, 494] width 1032 height 786
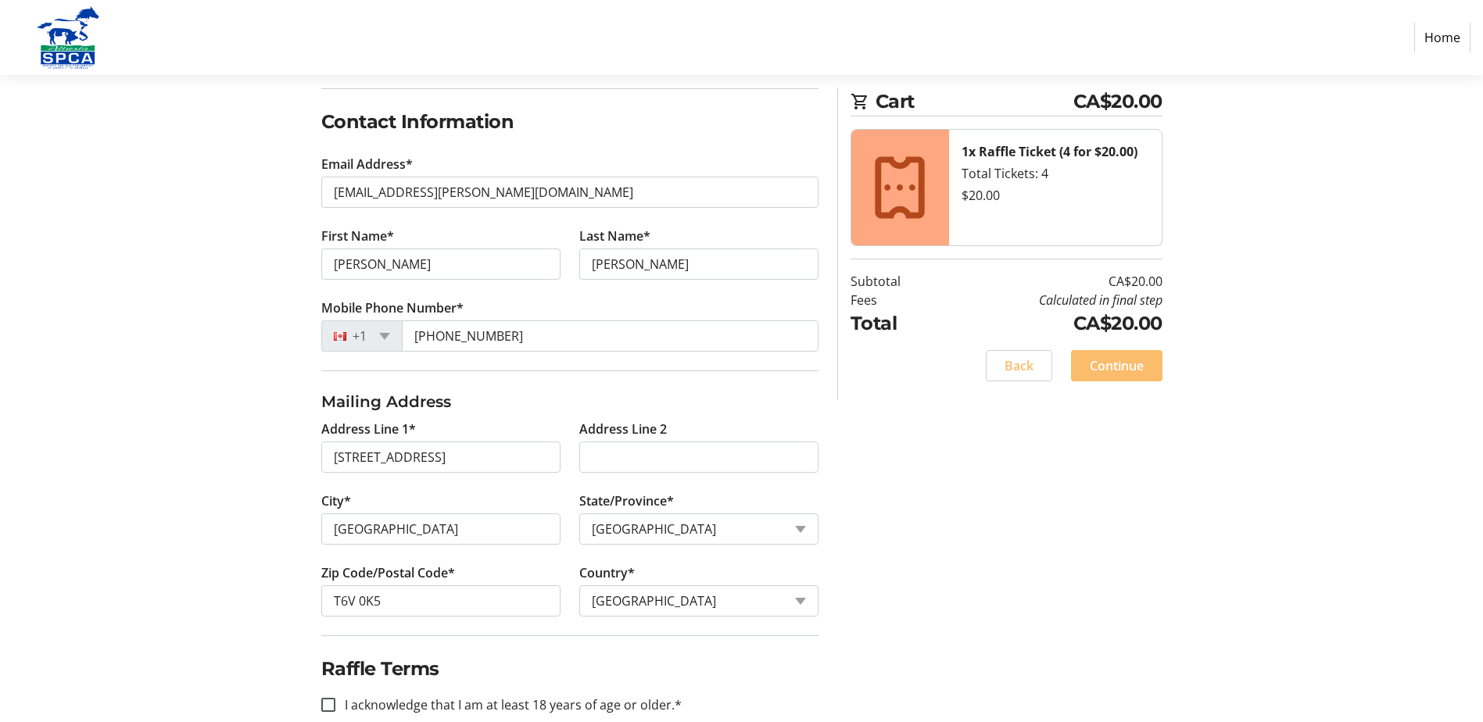
scroll to position [268, 0]
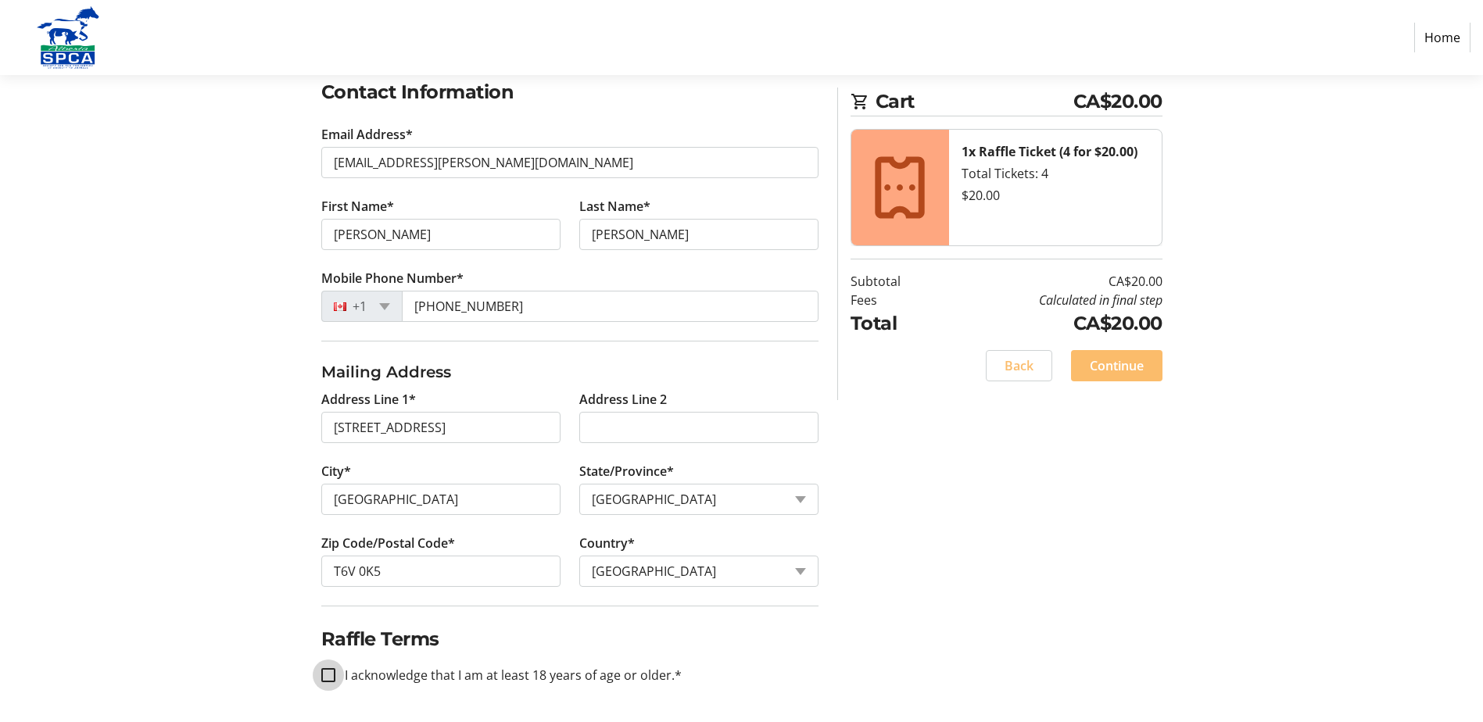
click at [327, 679] on input "I acknowledge that I am at least 18 years of age or older.*" at bounding box center [328, 675] width 14 height 14
checkbox input "true"
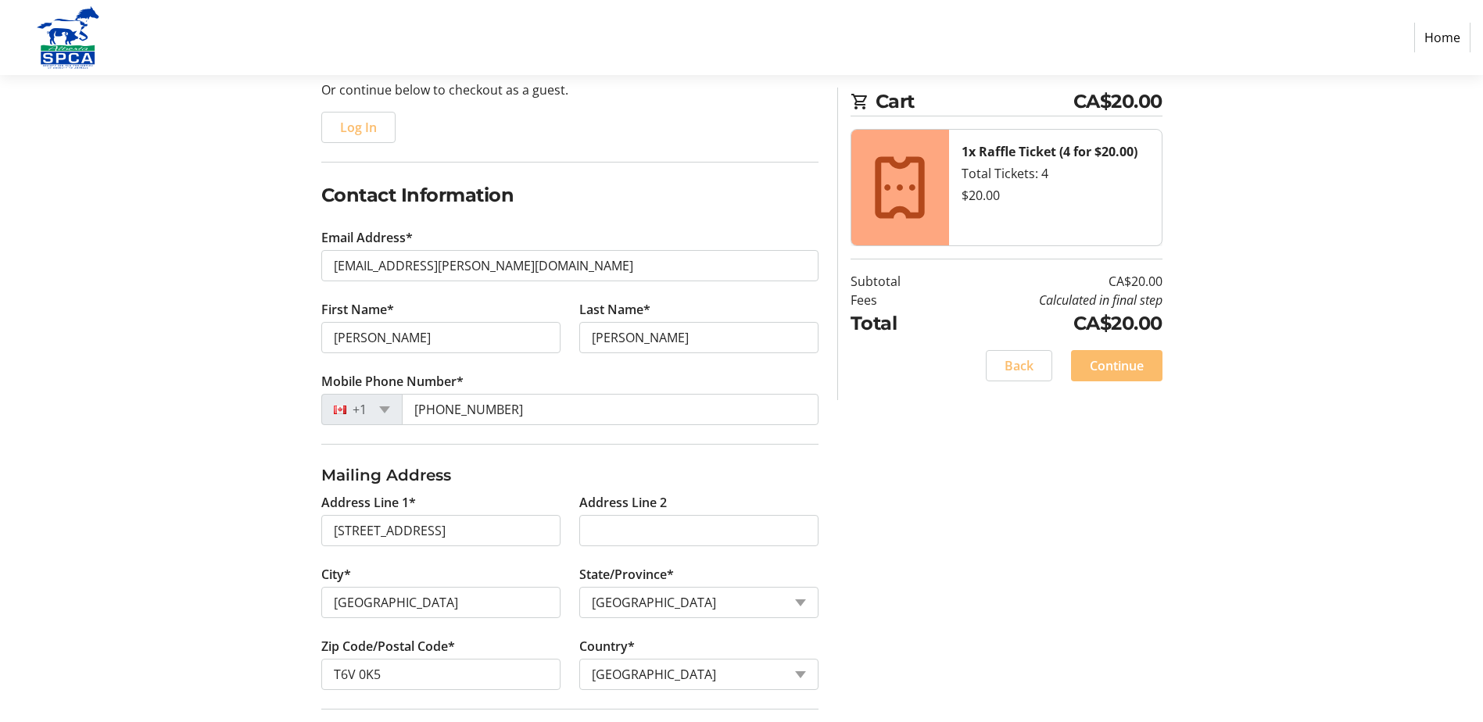
scroll to position [164, 0]
click at [1112, 370] on span "Continue" at bounding box center [1117, 365] width 54 height 19
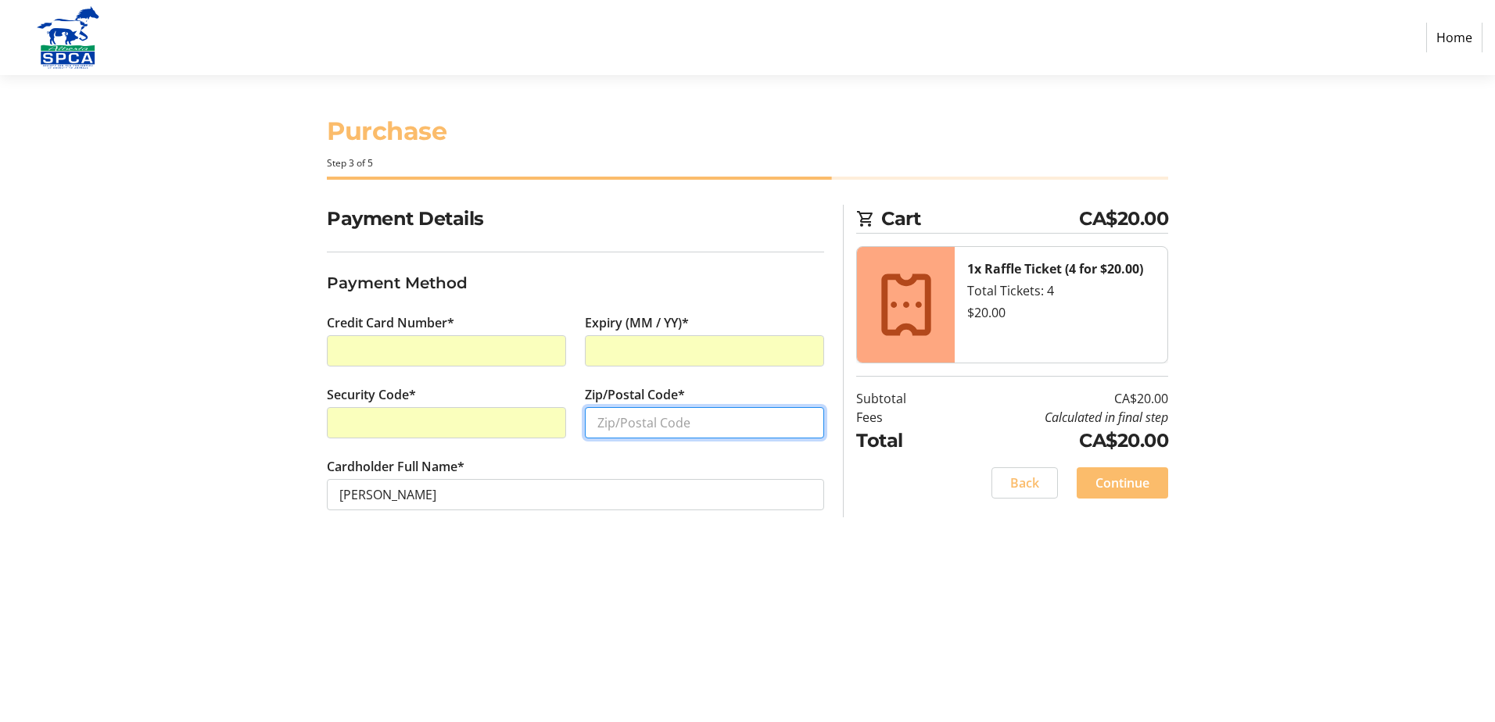
click at [621, 420] on input "Zip/Postal Code*" at bounding box center [704, 422] width 239 height 31
type input "t6v0k5"
click at [1123, 480] on span "Continue" at bounding box center [1122, 483] width 54 height 19
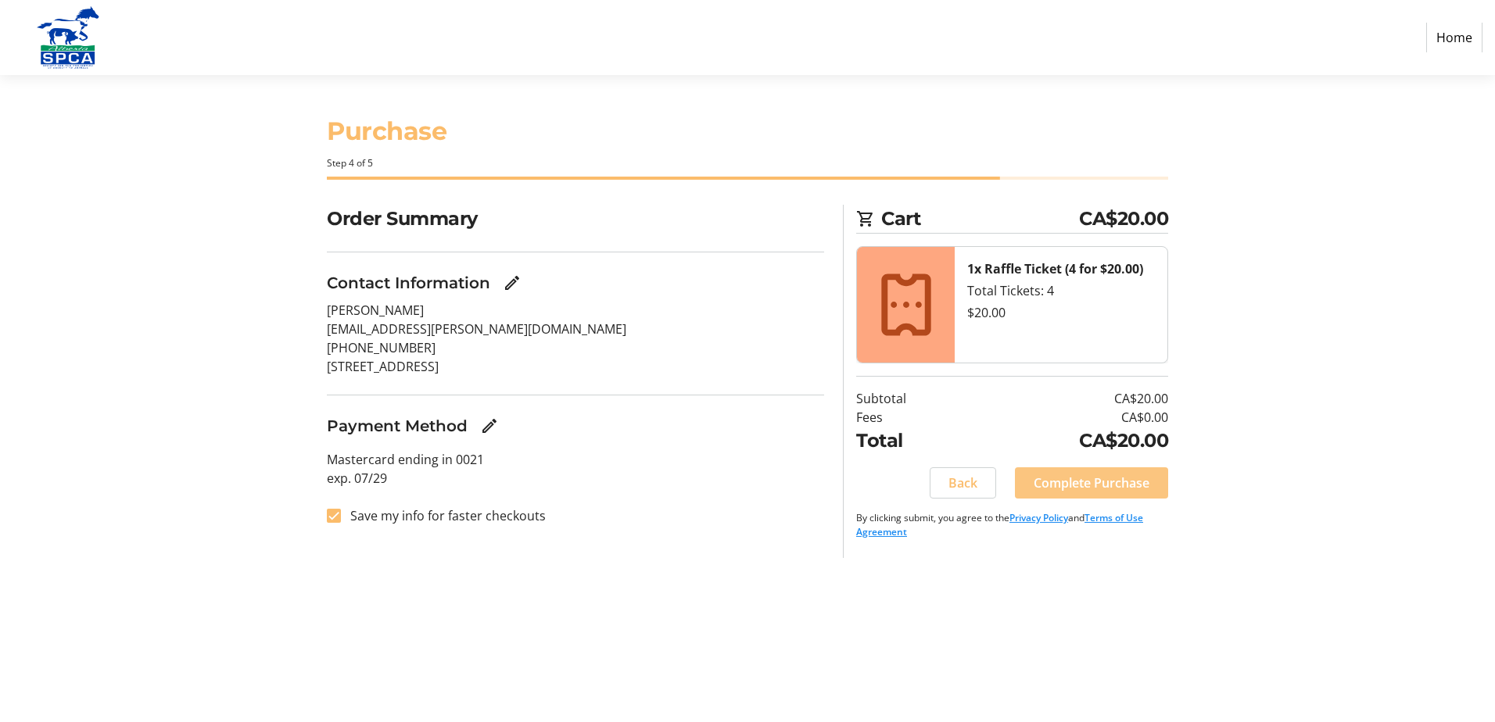
click at [1104, 481] on span "Complete Purchase" at bounding box center [1091, 483] width 116 height 19
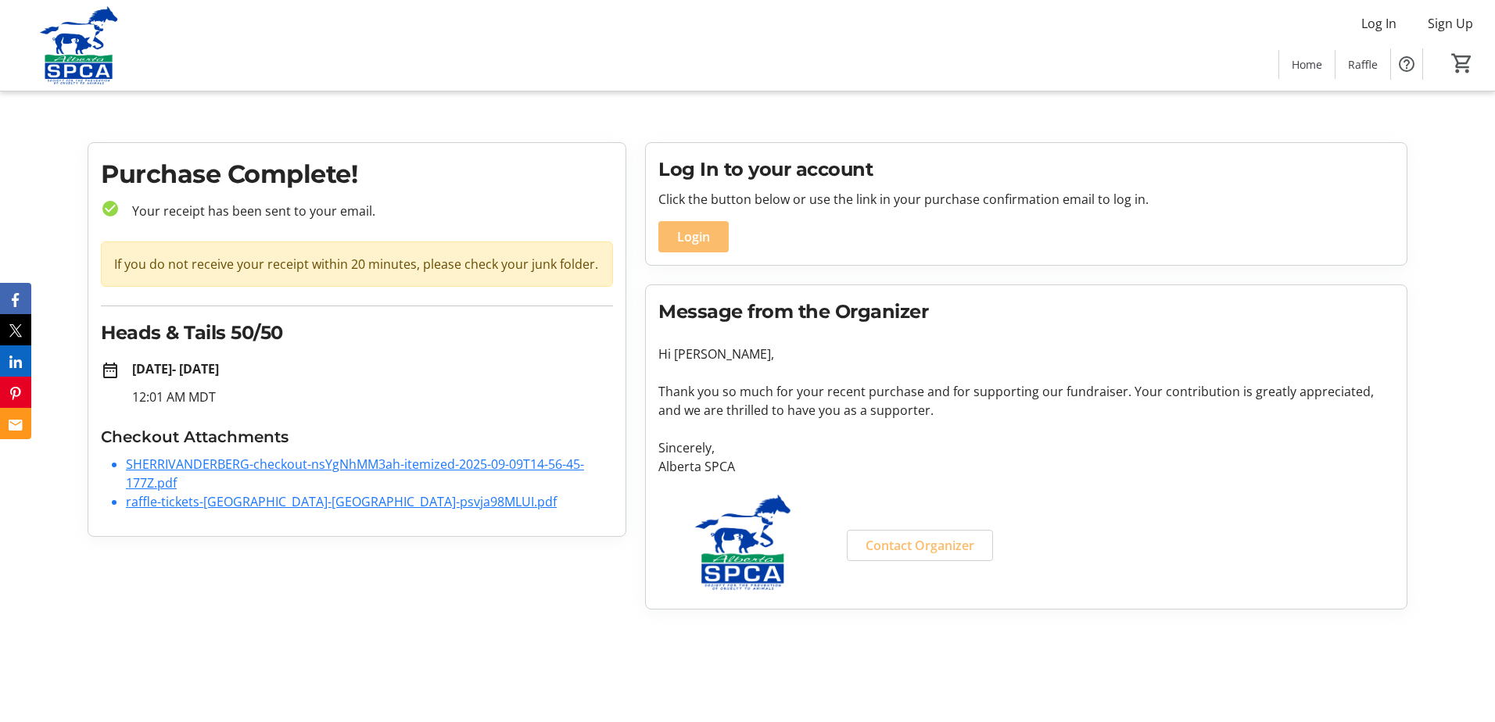
click at [195, 464] on link "SHERRIVANDERBERG-checkout-nsYgNhMM3ah-itemized-2025-09-09T14-56-45-177Z.pdf" at bounding box center [355, 474] width 458 height 36
click at [156, 497] on link "raffle-tickets-[GEOGRAPHIC_DATA]-[GEOGRAPHIC_DATA]-psvja98MLUI.pdf" at bounding box center [341, 501] width 431 height 17
